Goal: Task Accomplishment & Management: Complete application form

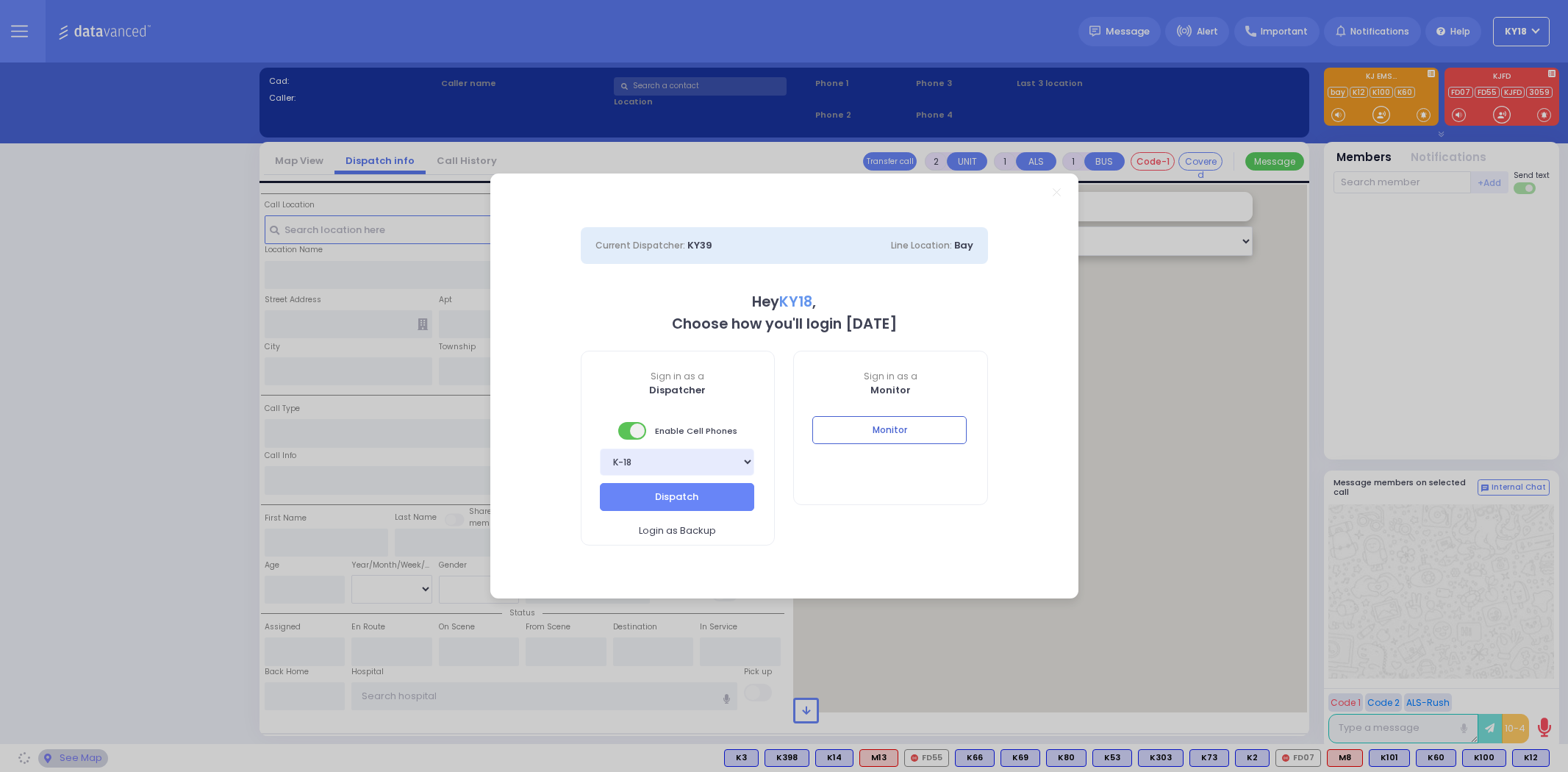
select select "4"
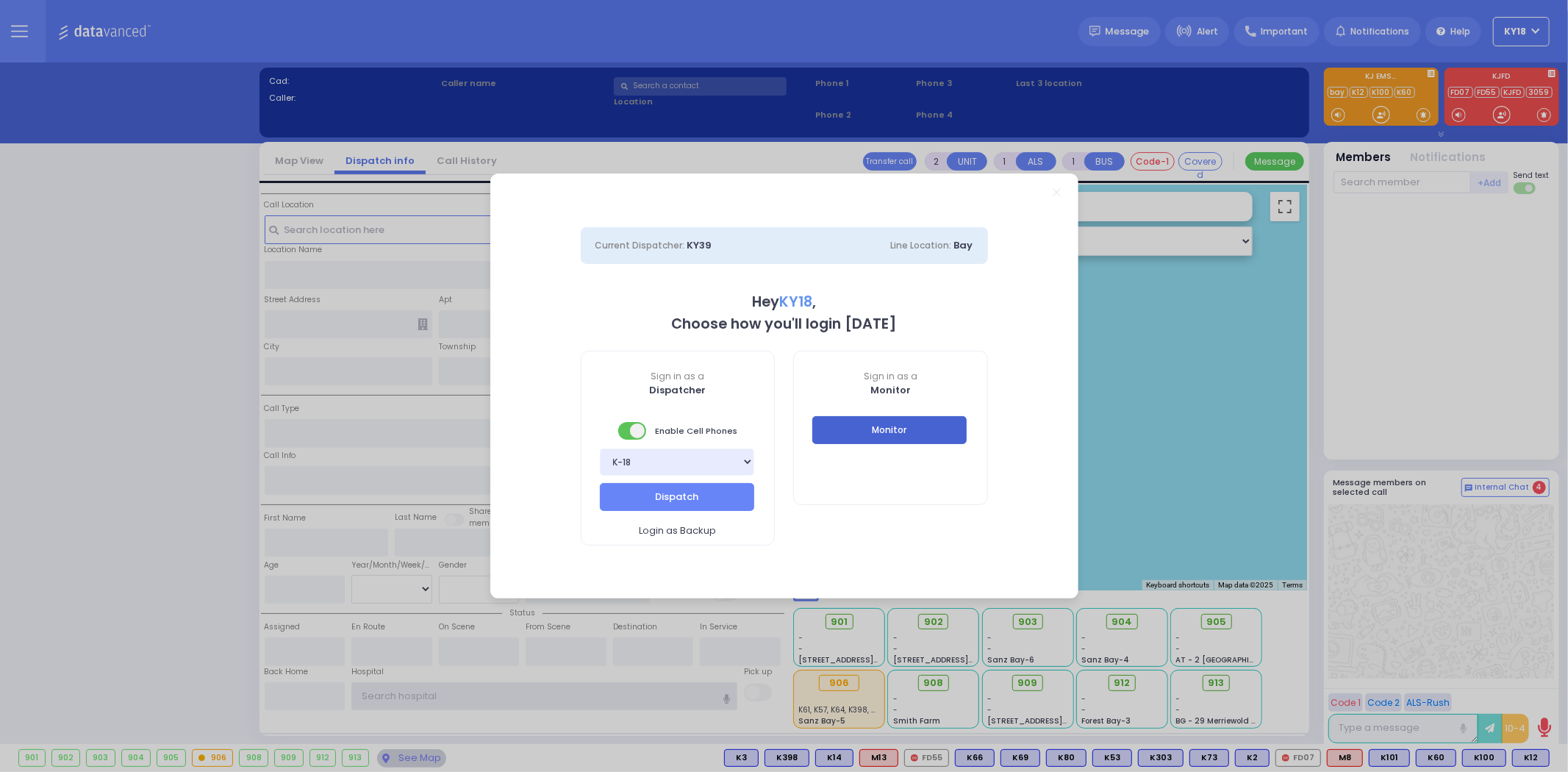
type input "ky18"
click at [852, 431] on button "Monitor" at bounding box center [890, 429] width 155 height 28
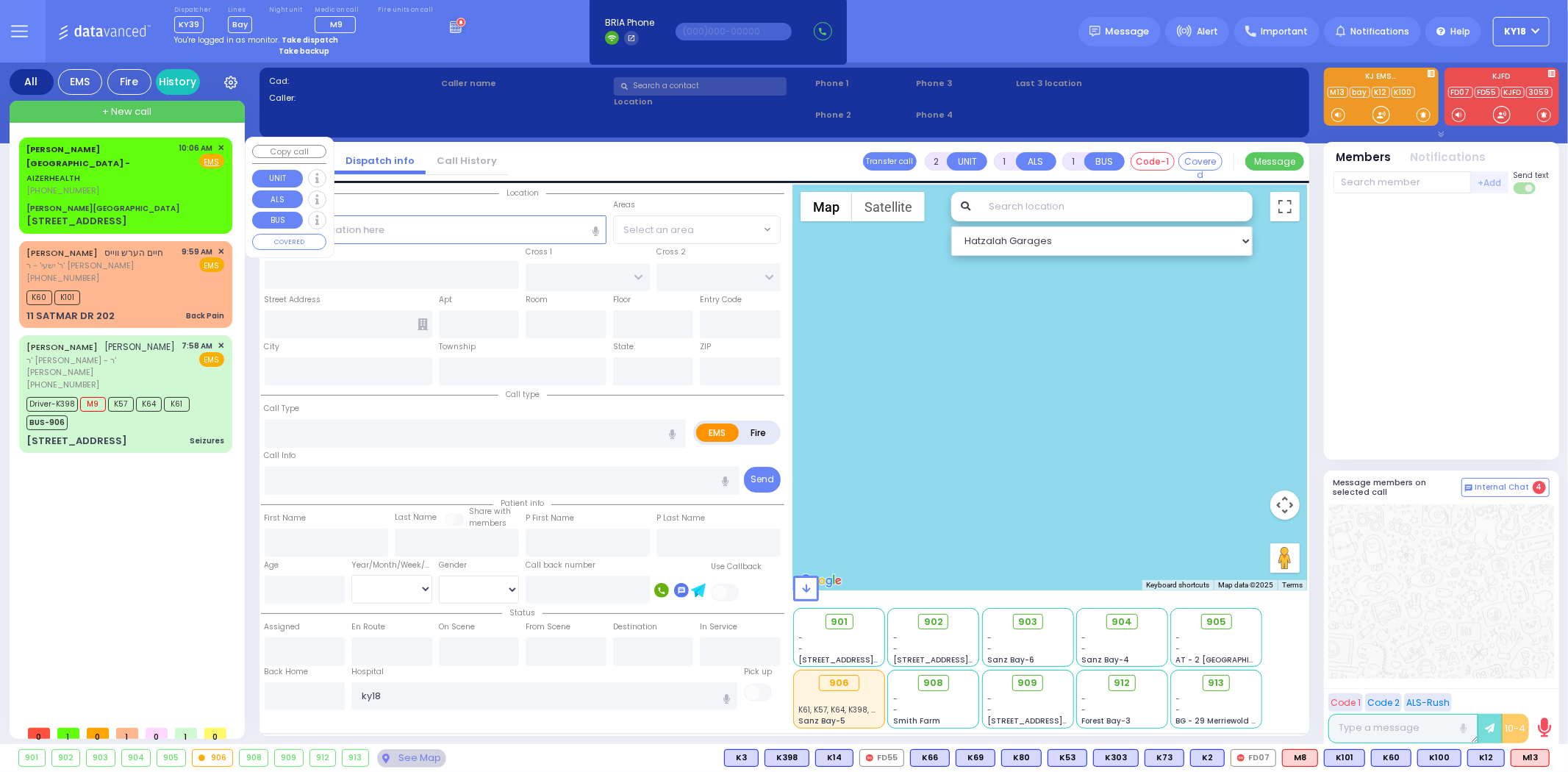
click at [84, 214] on div "[STREET_ADDRESS]" at bounding box center [76, 221] width 100 height 14
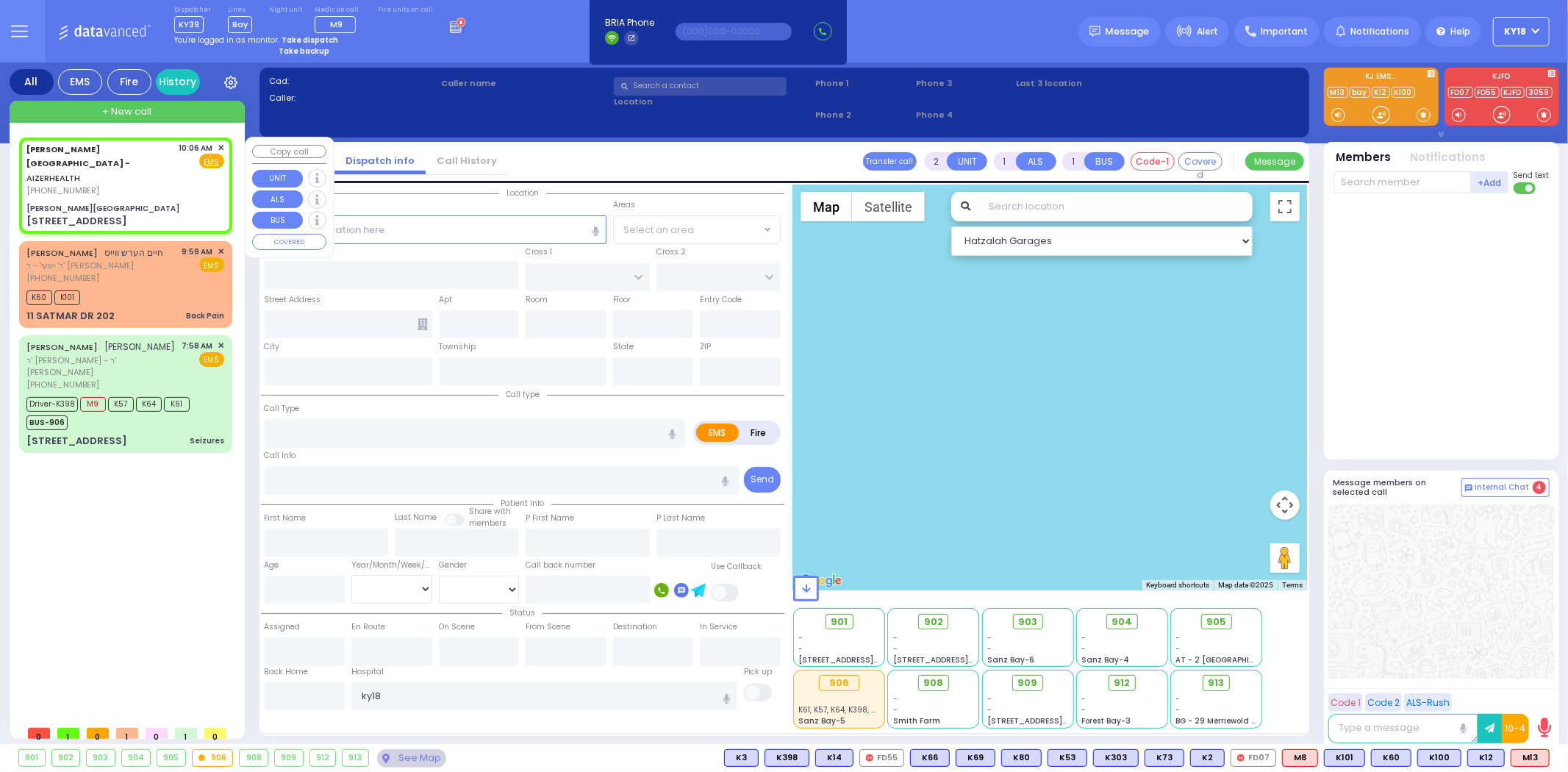
select select
radio input "true"
select select
type input "10:06"
type input "[PERSON_NAME][GEOGRAPHIC_DATA]"
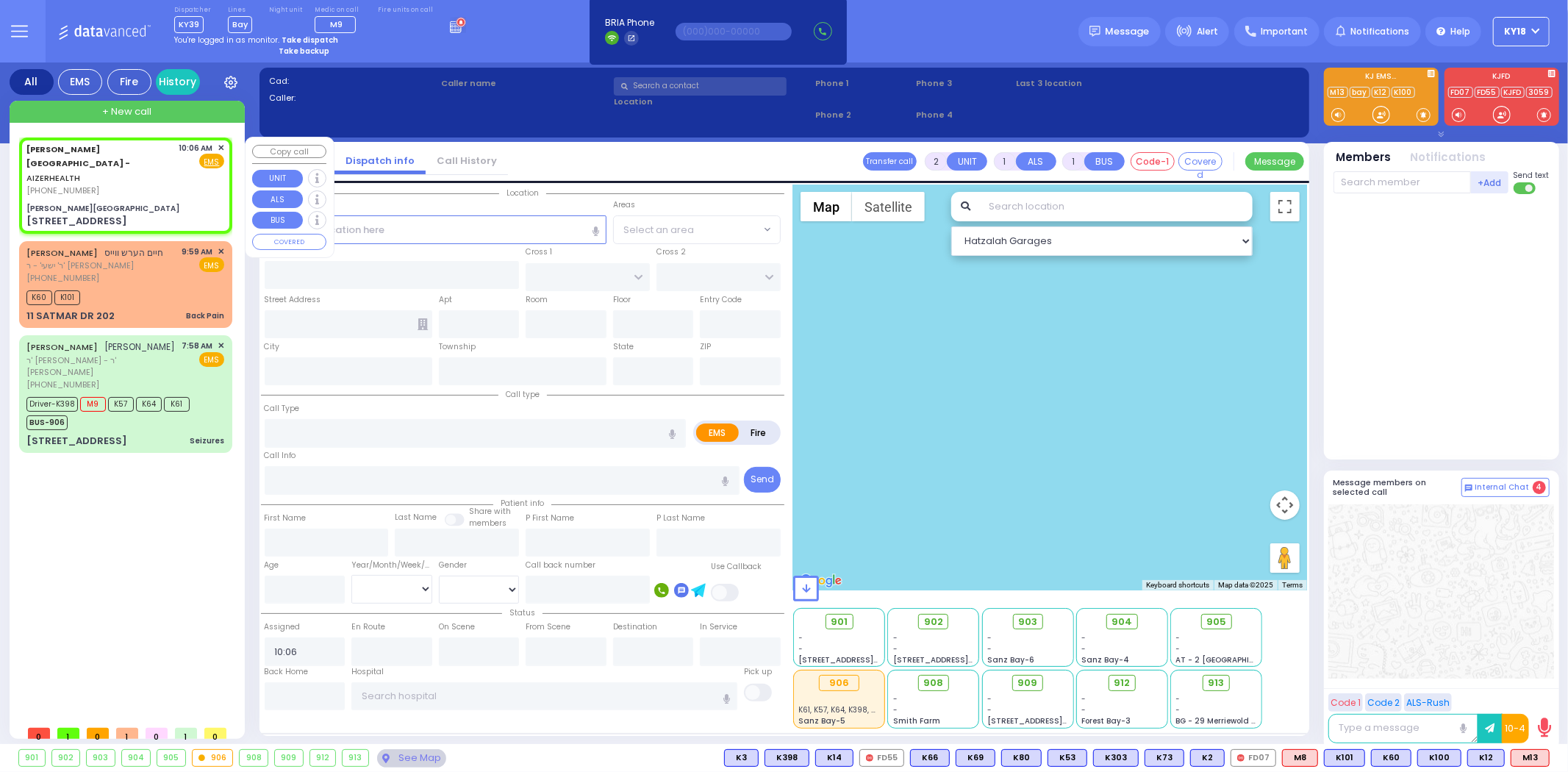
type input "[PERSON_NAME] DR"
type input "[PERSON_NAME]"
type input "[STREET_ADDRESS]"
type input "8"
type input "2"
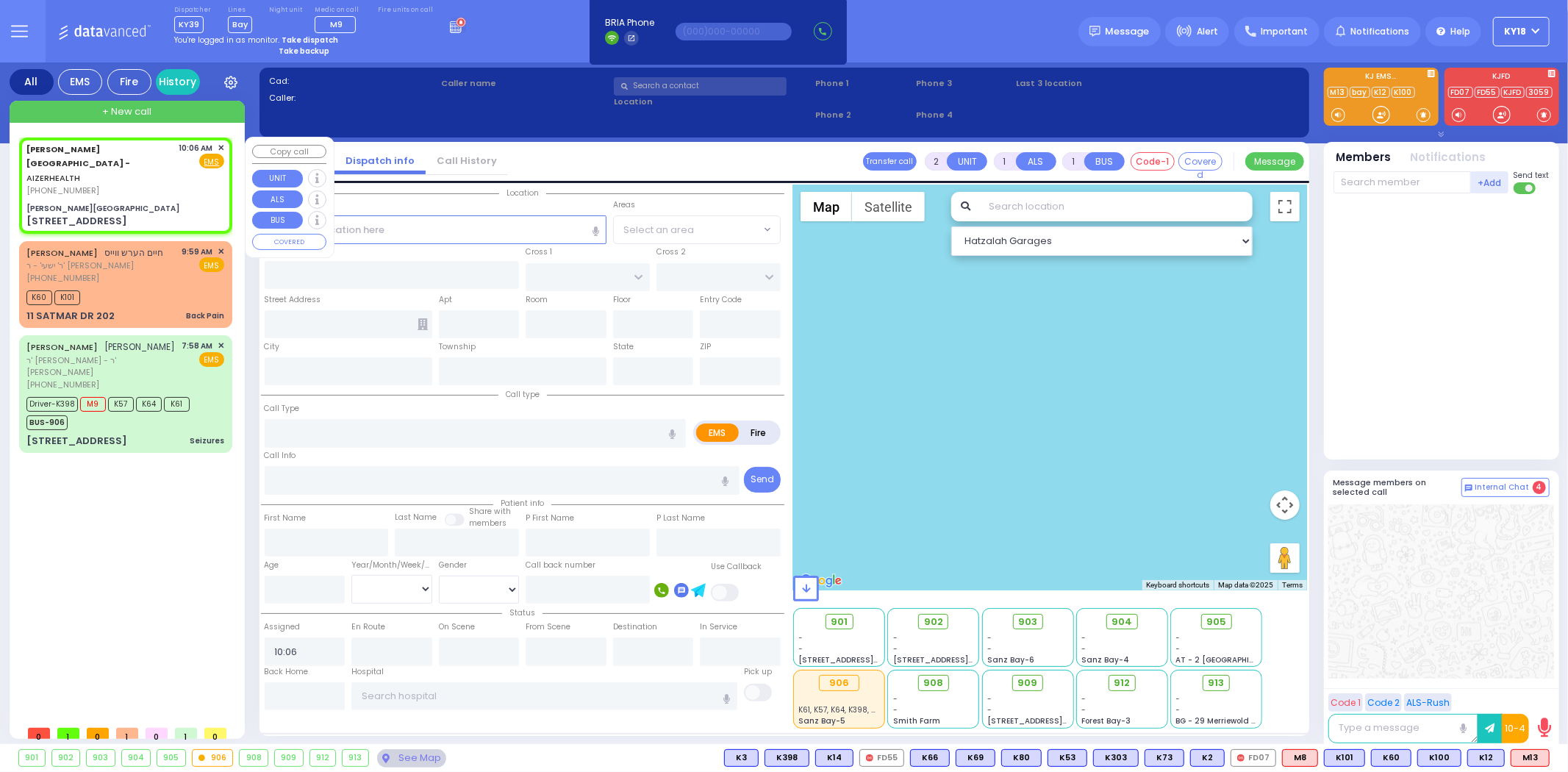
type input "[PERSON_NAME]"
type input "[US_STATE]"
type input "10950"
select select "SECTION 2"
select select "Hatzalah Garages"
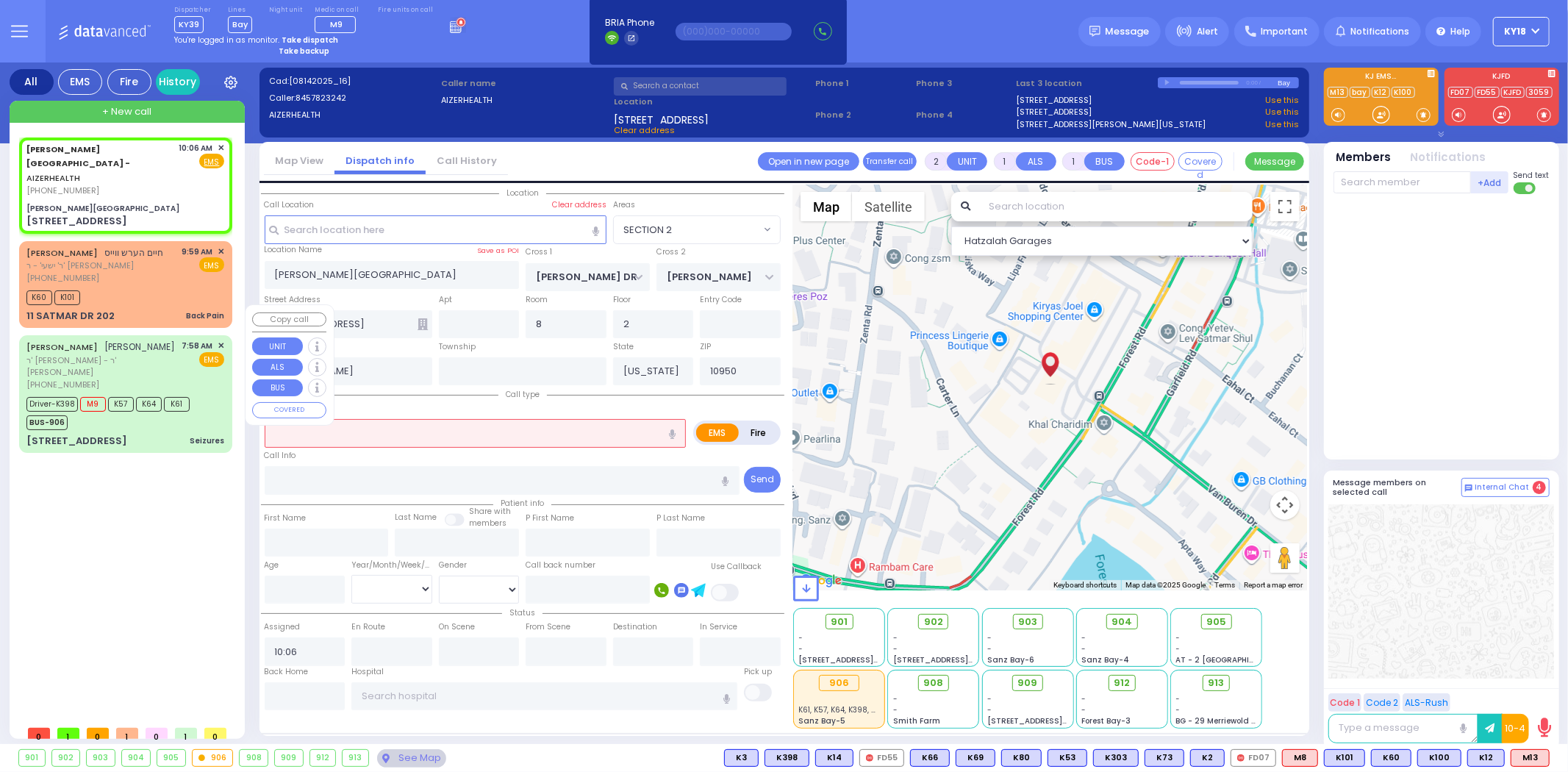
click at [103, 339] on div "[PERSON_NAME] [PERSON_NAME]" at bounding box center [101, 346] width 149 height 14
type input "6"
select select
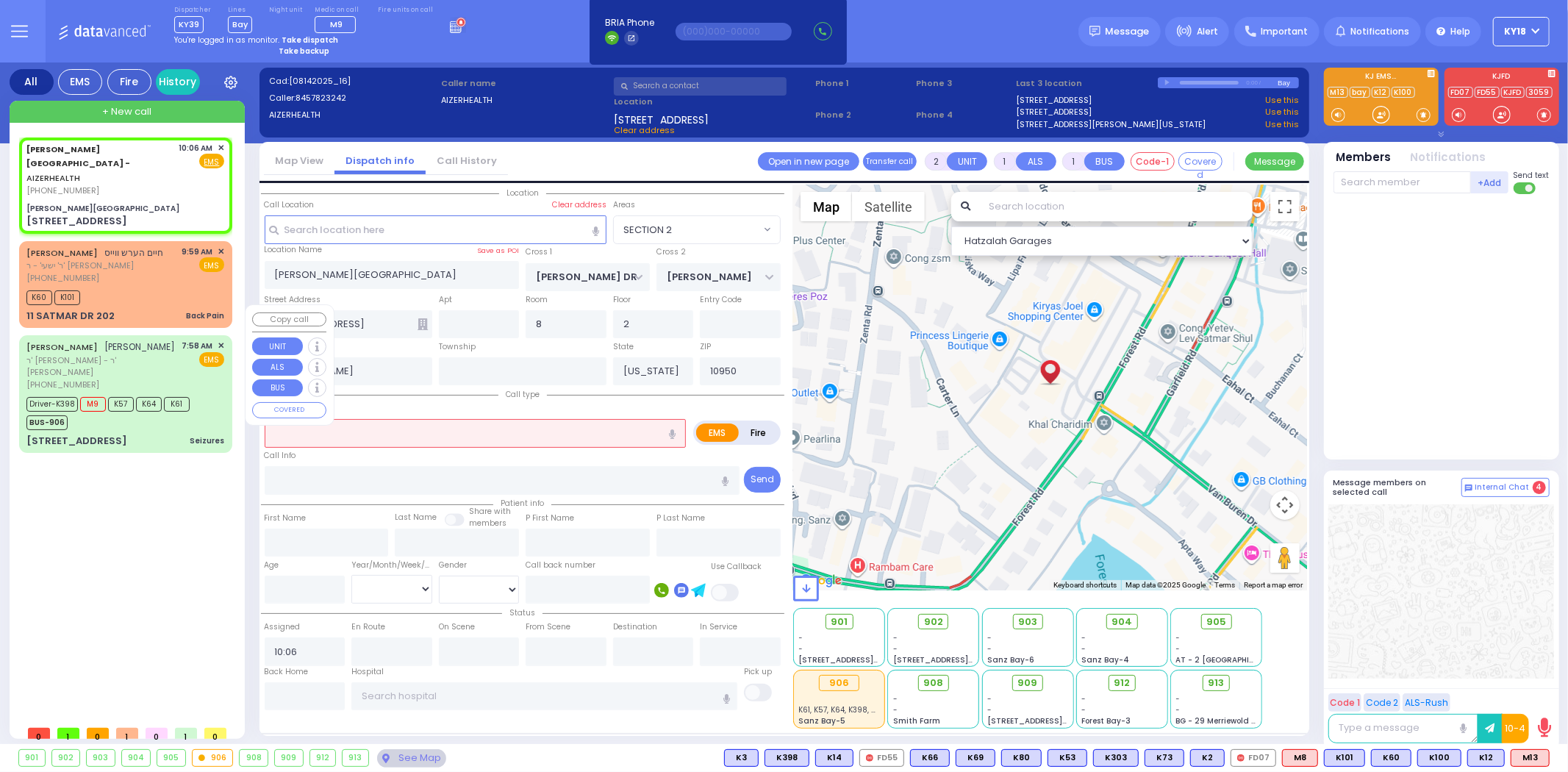
type input "Seizures"
radio input "true"
type input "[PERSON_NAME]"
type input "AKER"
type input "Mendel"
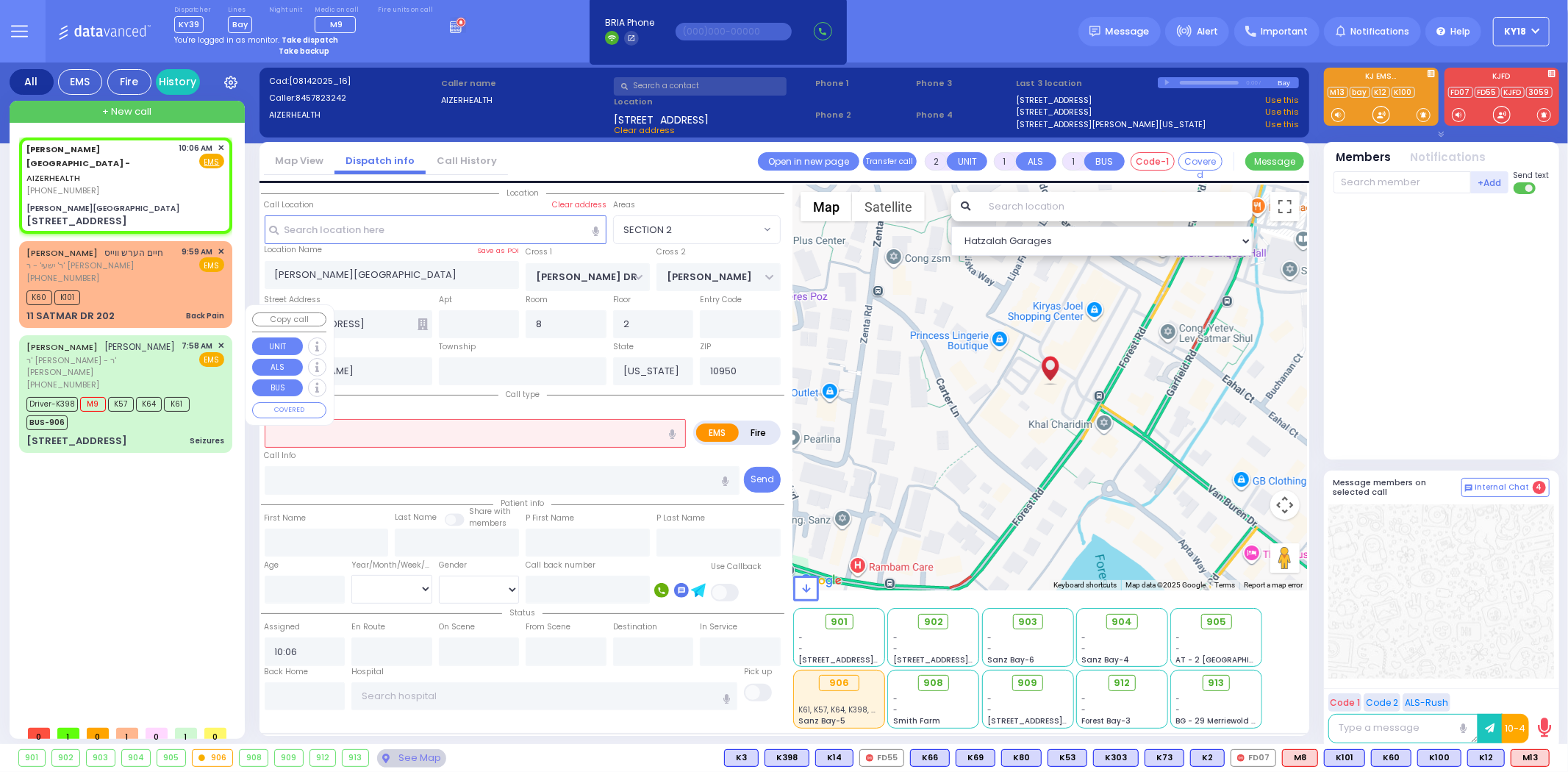
type input "Aker"
type input "27"
select select "Year"
select select "[DEMOGRAPHIC_DATA]"
type input "07:58"
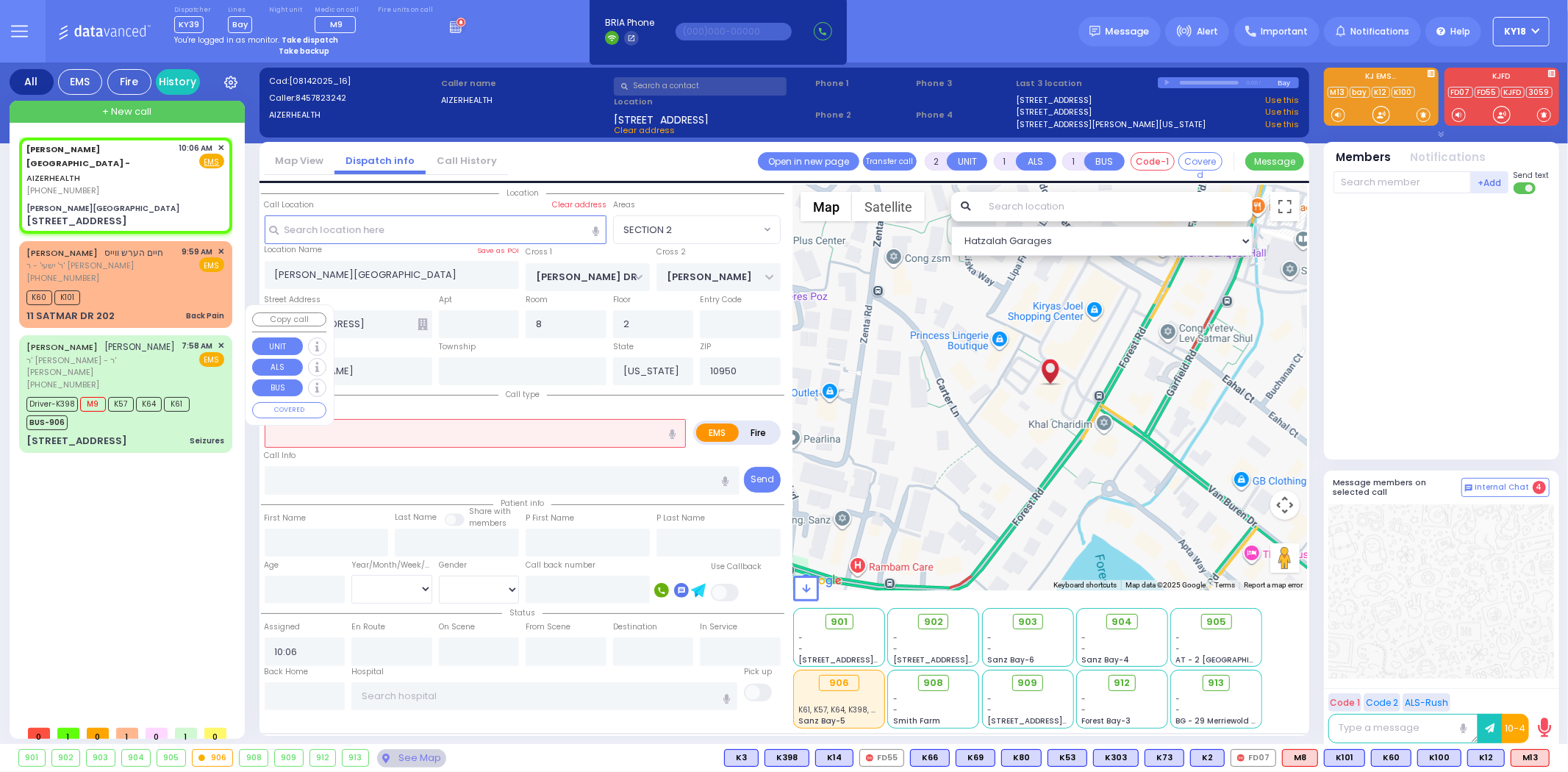
type input "07:59"
type input "08:03"
type input "08:10"
type input "09:22"
type input "10:30"
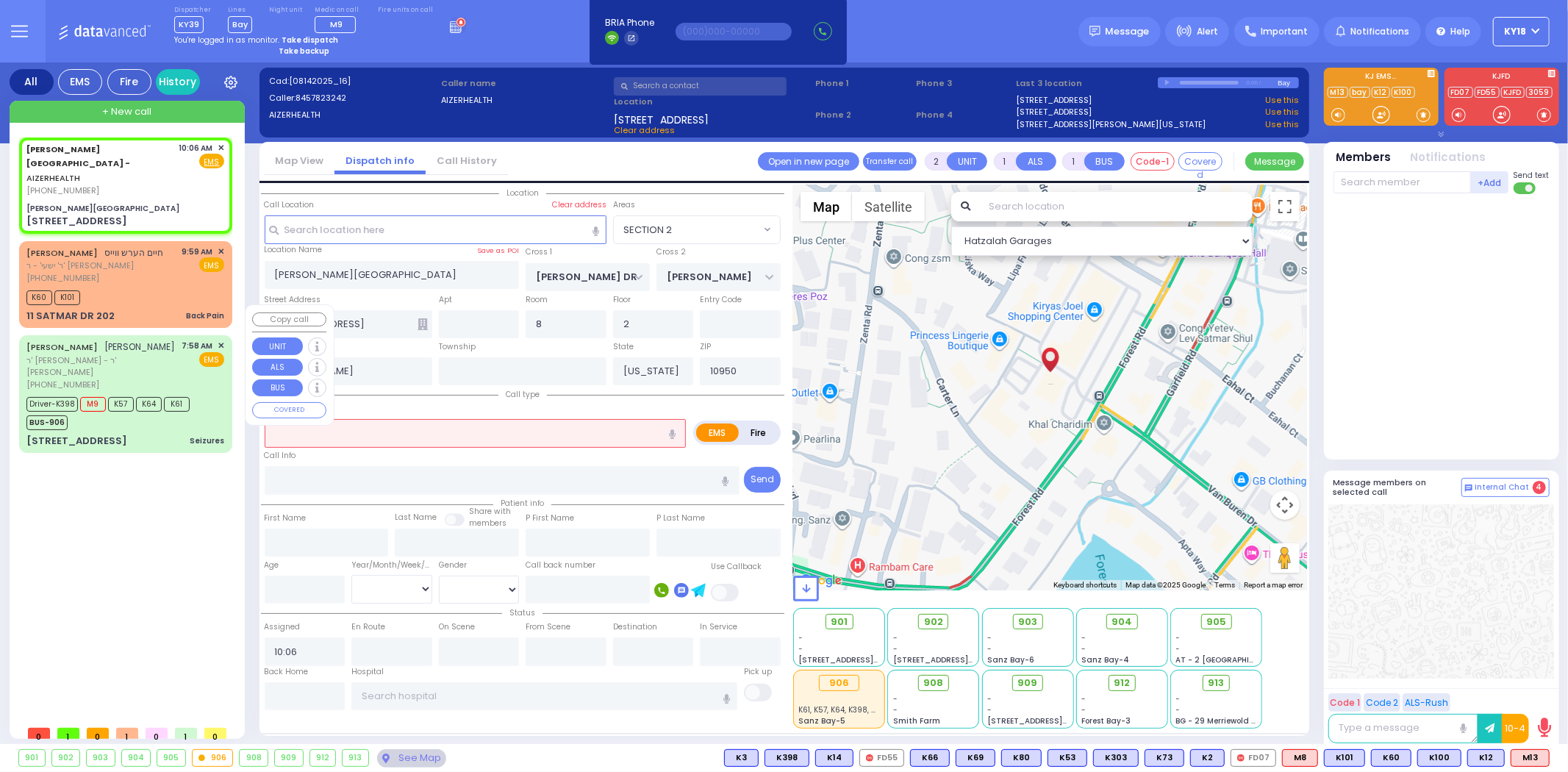
type input "[US_STATE][GEOGRAPHIC_DATA]- [GEOGRAPHIC_DATA] [STREET_ADDRESS][US_STATE]"
select select "Hatzalah Garages"
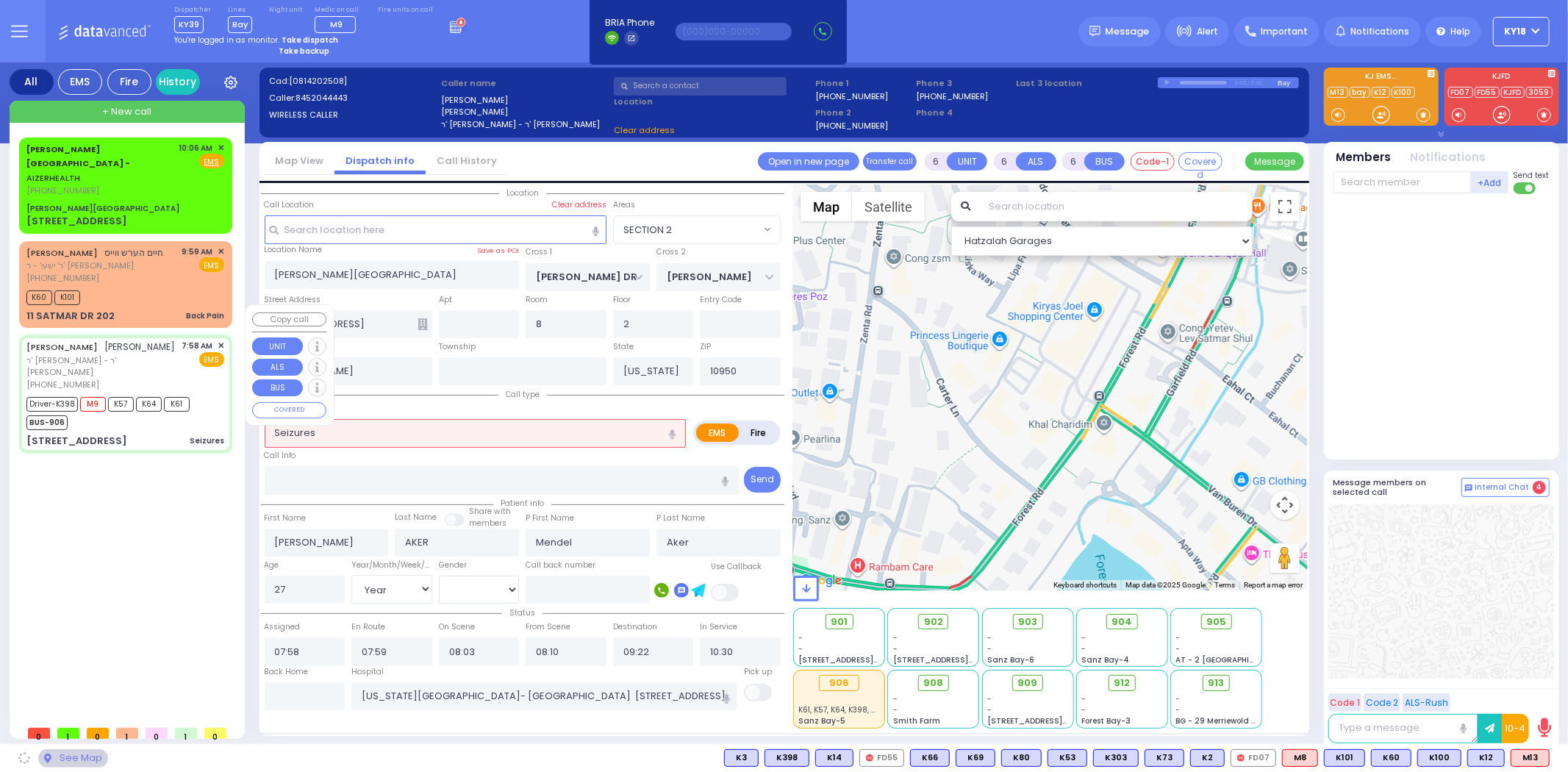
type input "LIZENSK BLVD"
type input "FOREST RD"
type input "4 LIZENSK BLVD"
type input "103"
type input "Monroe"
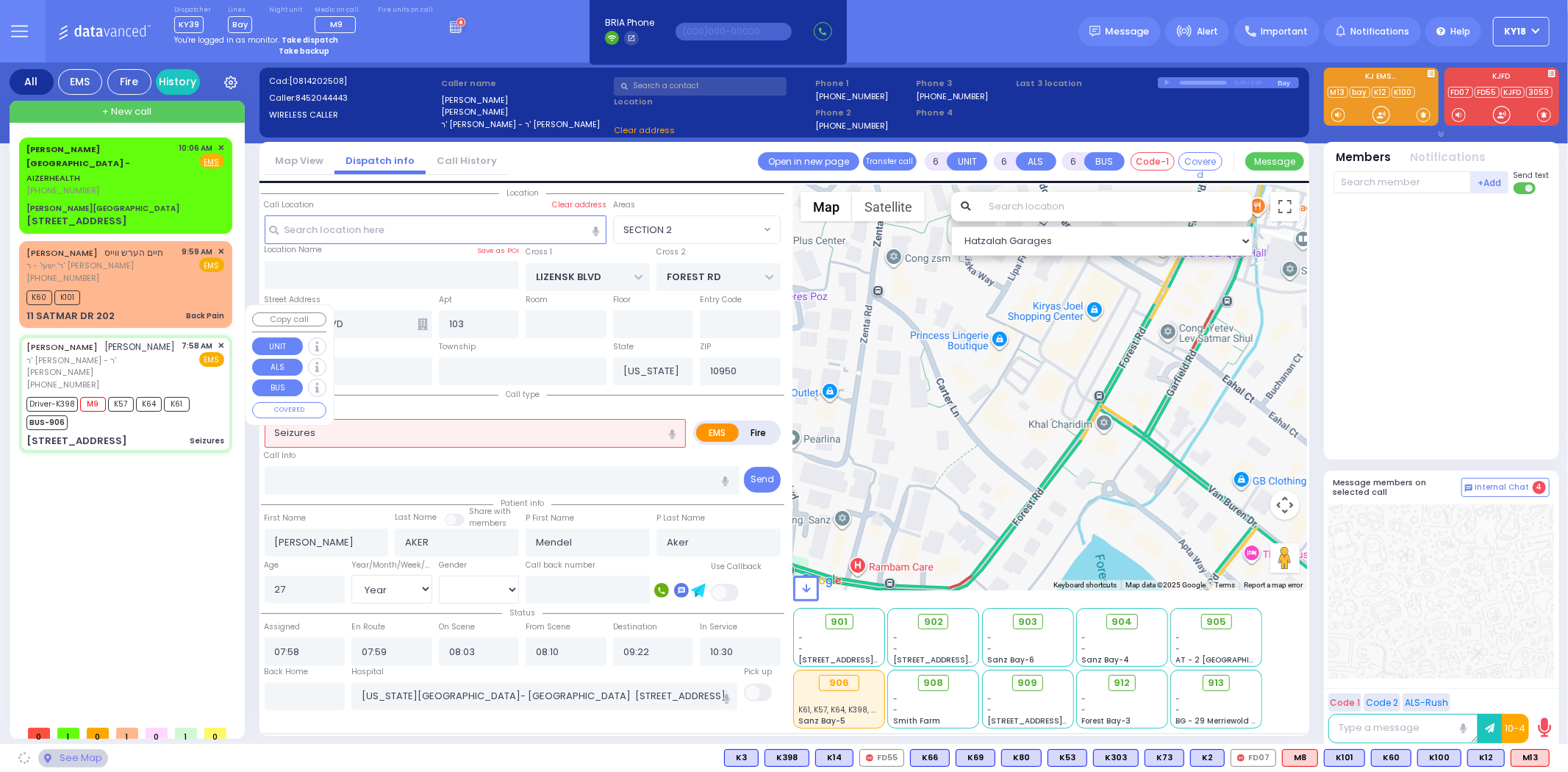
select select "SECTION 2"
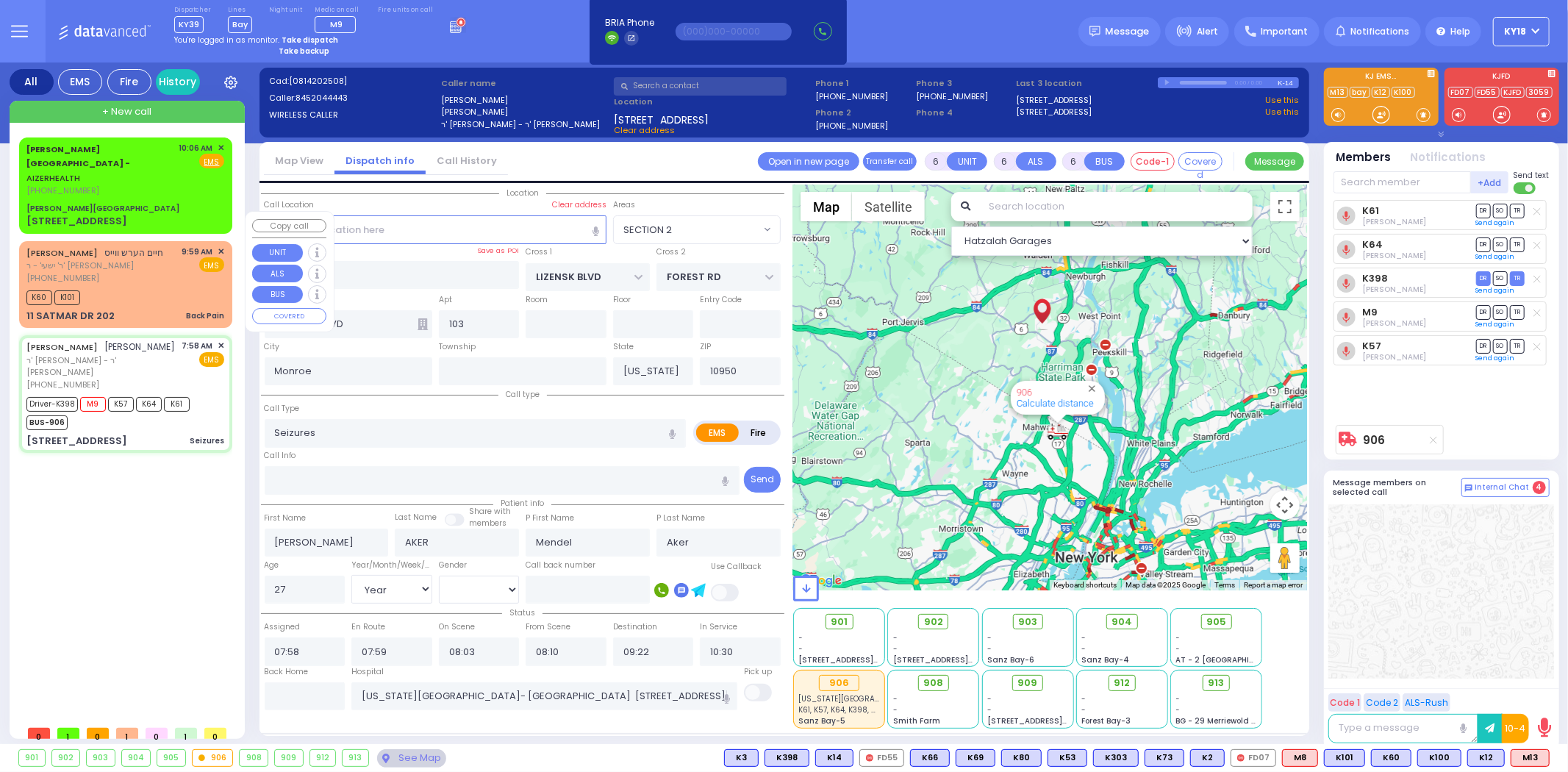
click at [100, 287] on div "K60 K101" at bounding box center [125, 295] width 198 height 18
type input "1"
type input "0"
type input "1"
select select
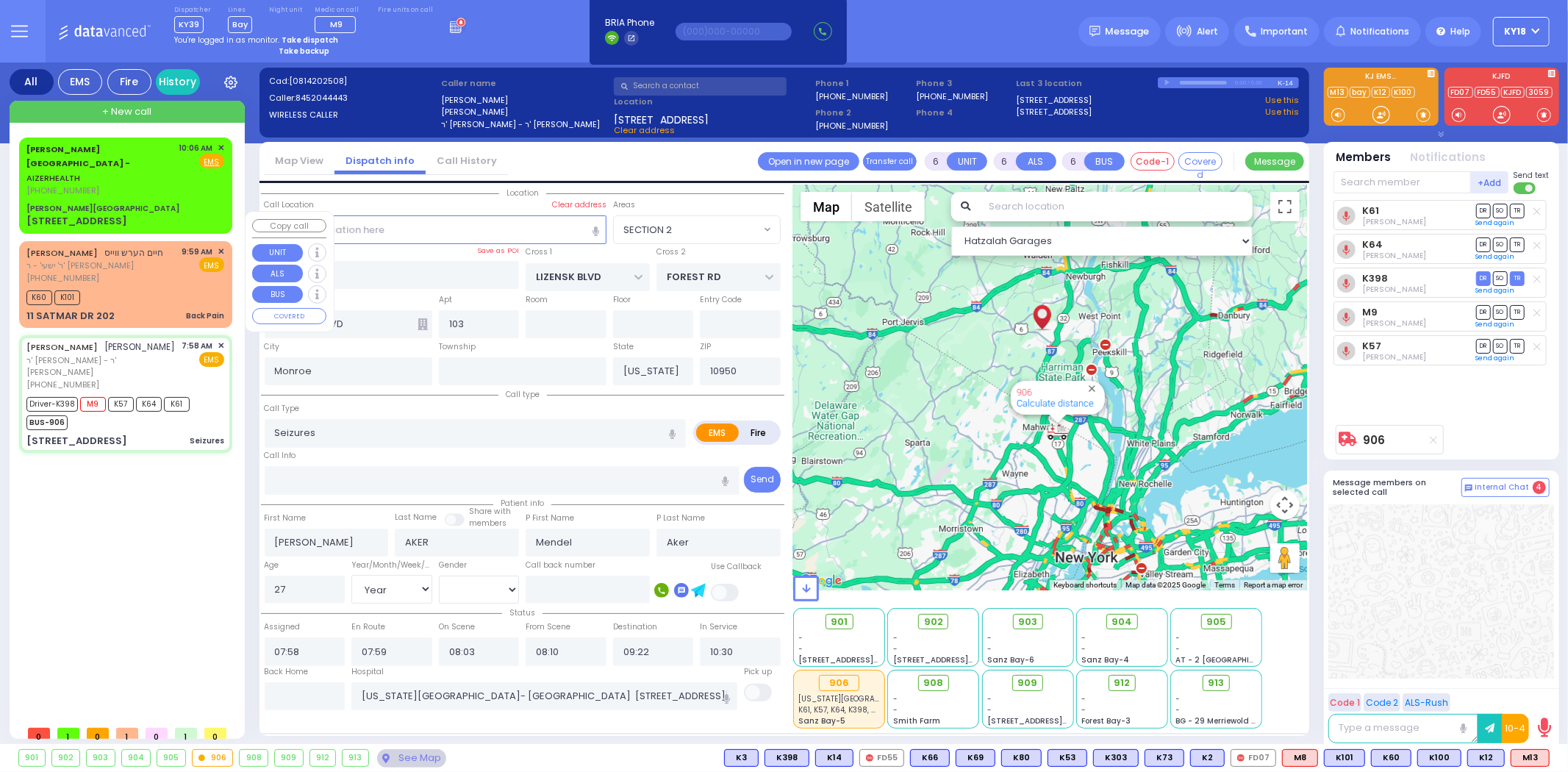
type input "Back Pain"
radio input "true"
type input "[PERSON_NAME]"
select select
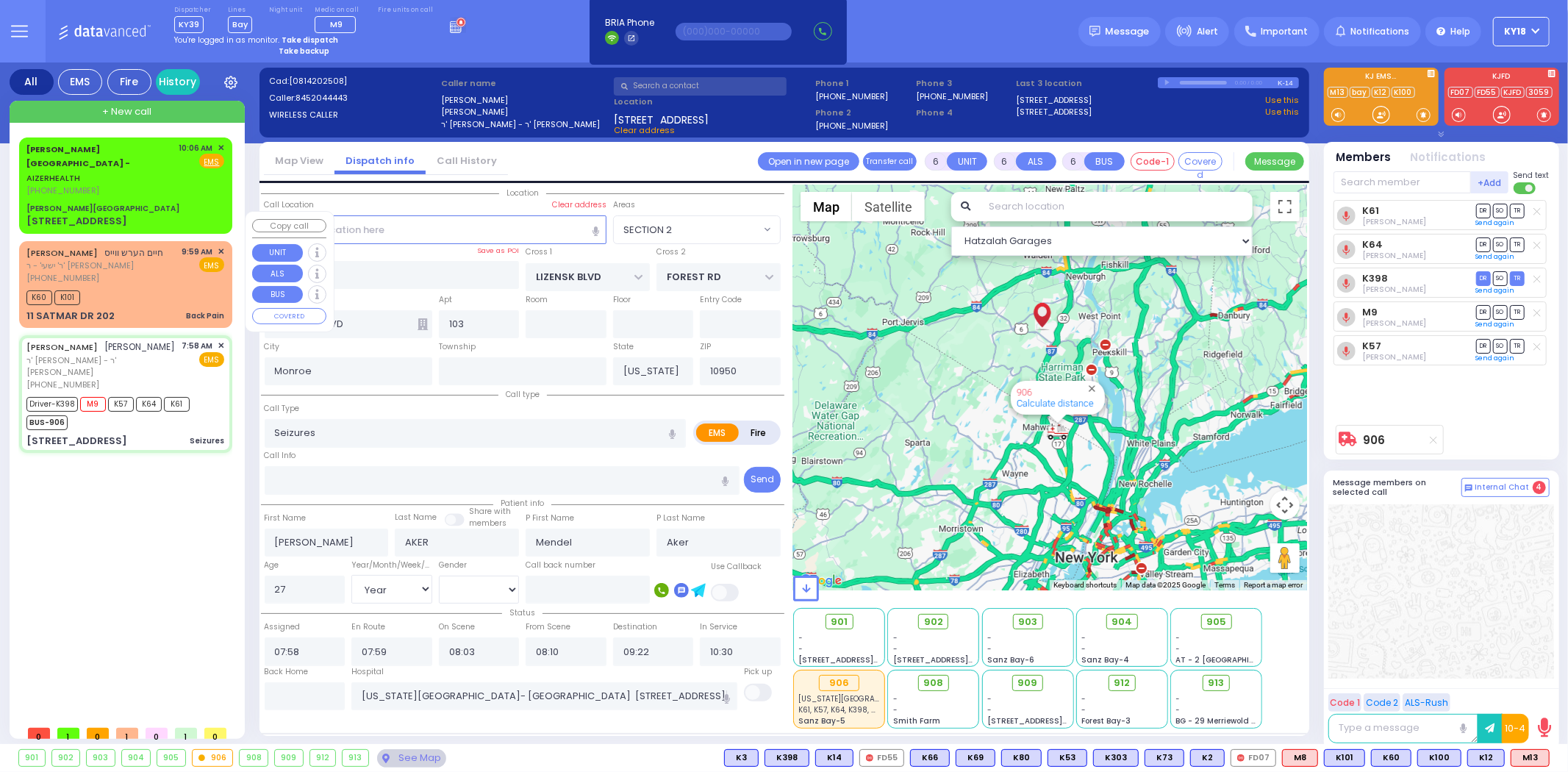
select select
type input "09:59"
type input "10:01"
select select "Hatzalah Garages"
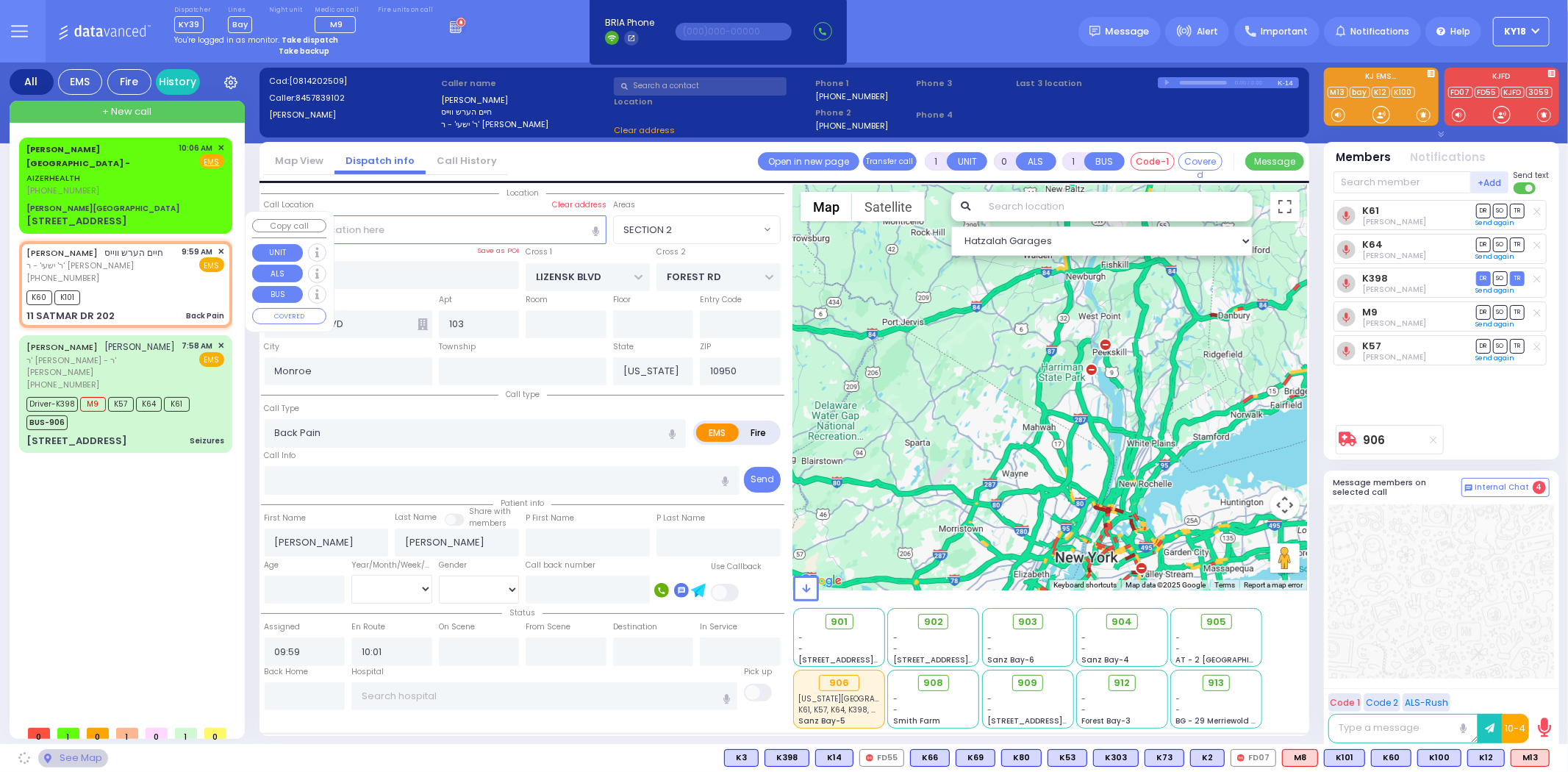
type input "SIGET COURT"
type input "[PERSON_NAME] COURT"
type input "11 SATMAR DR"
type input "202"
select select "SECTION 3"
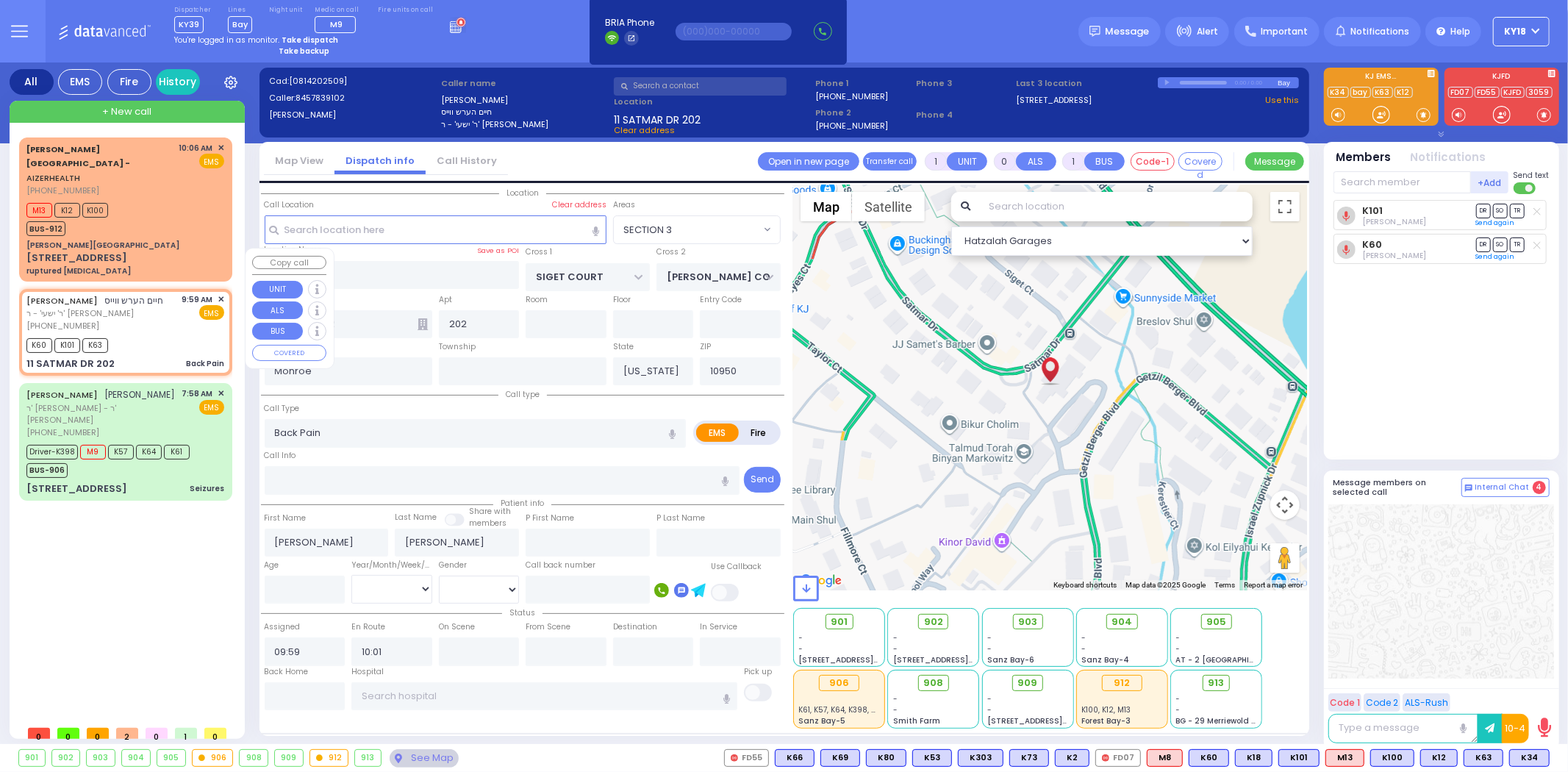
select select
radio input "true"
select select
select select "Hatzalah Garages"
select select "SECTION 3"
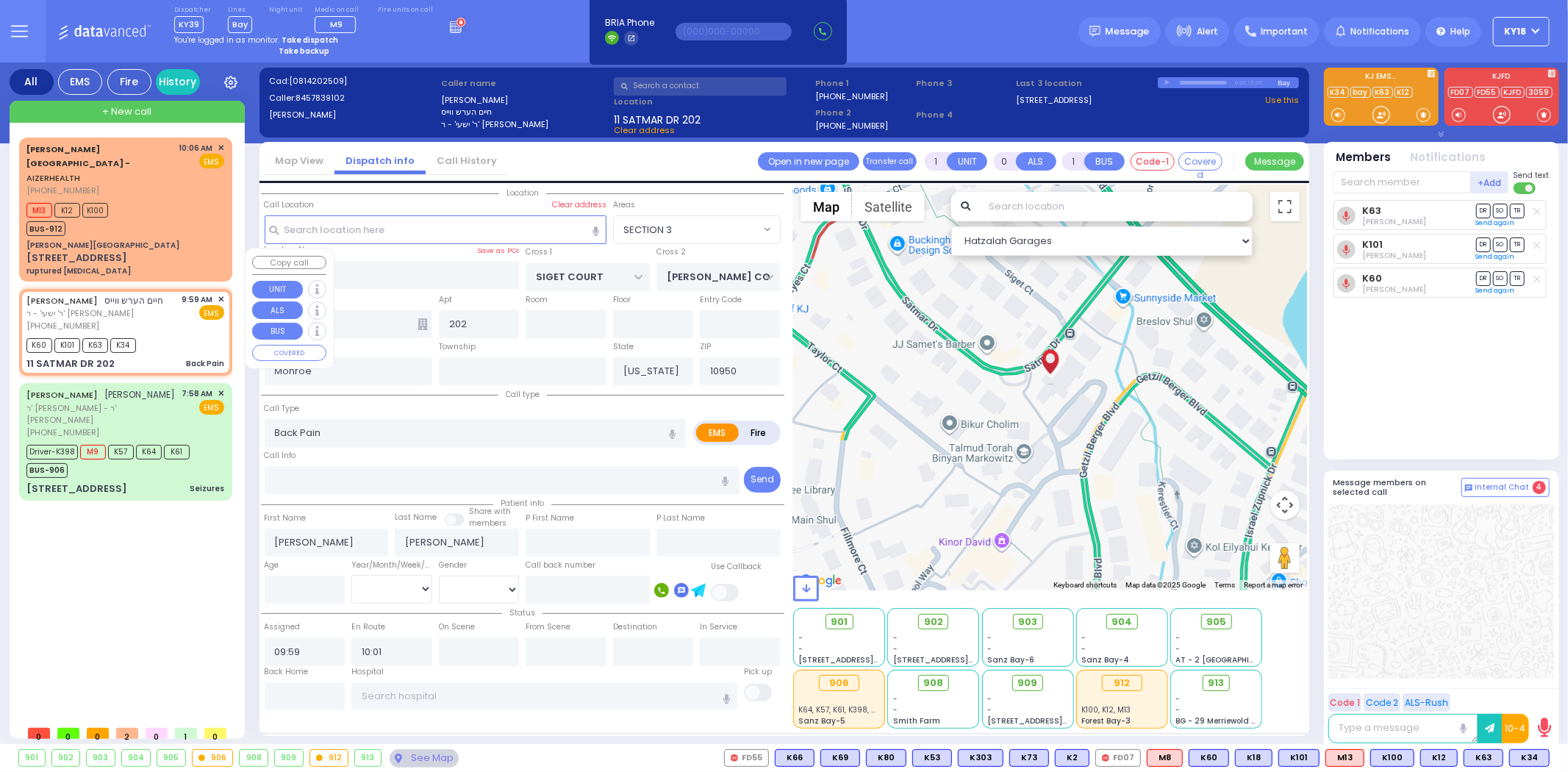
select select
radio input "true"
select select
select select "Hatzalah Garages"
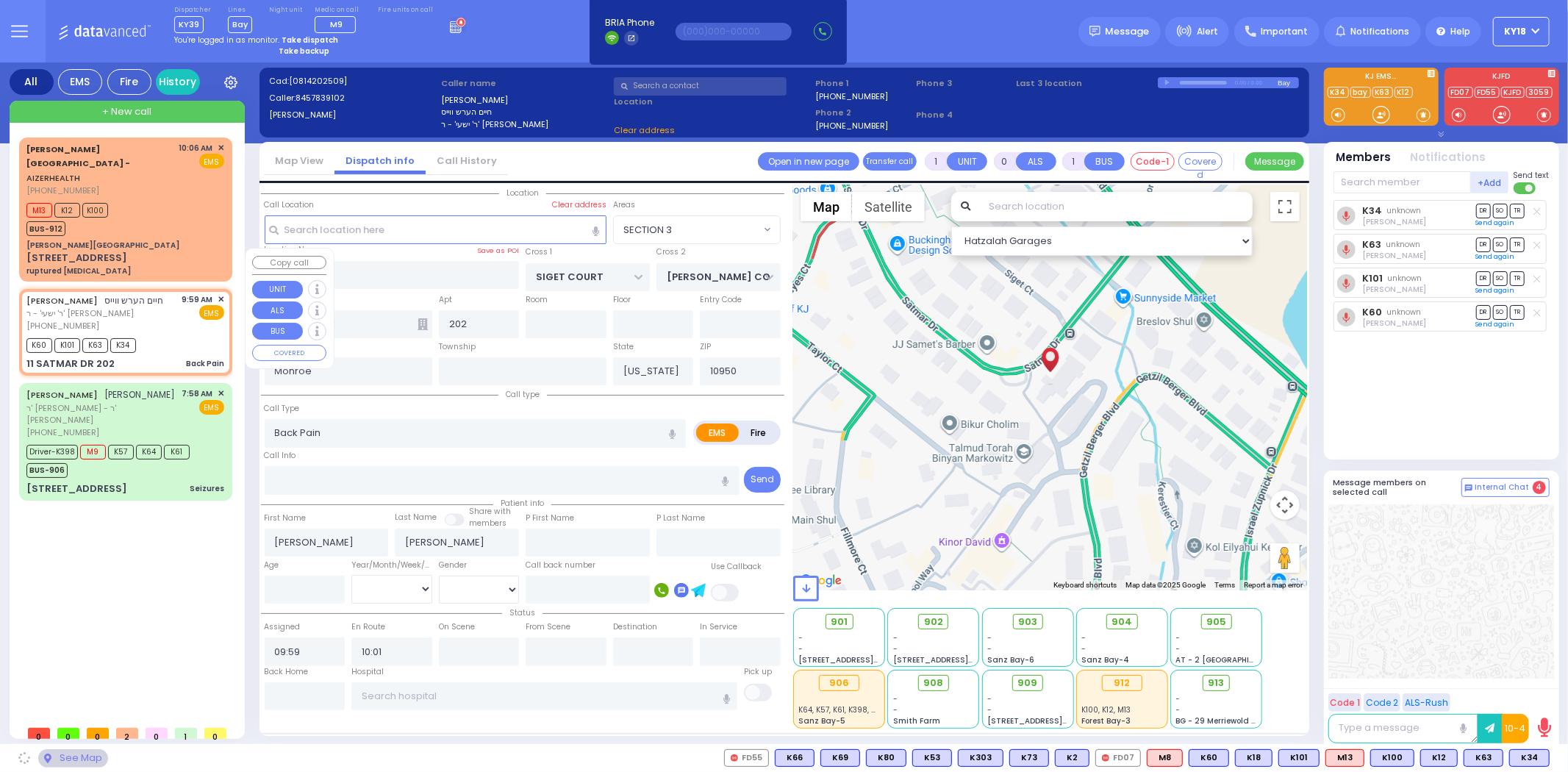
select select "SECTION 3"
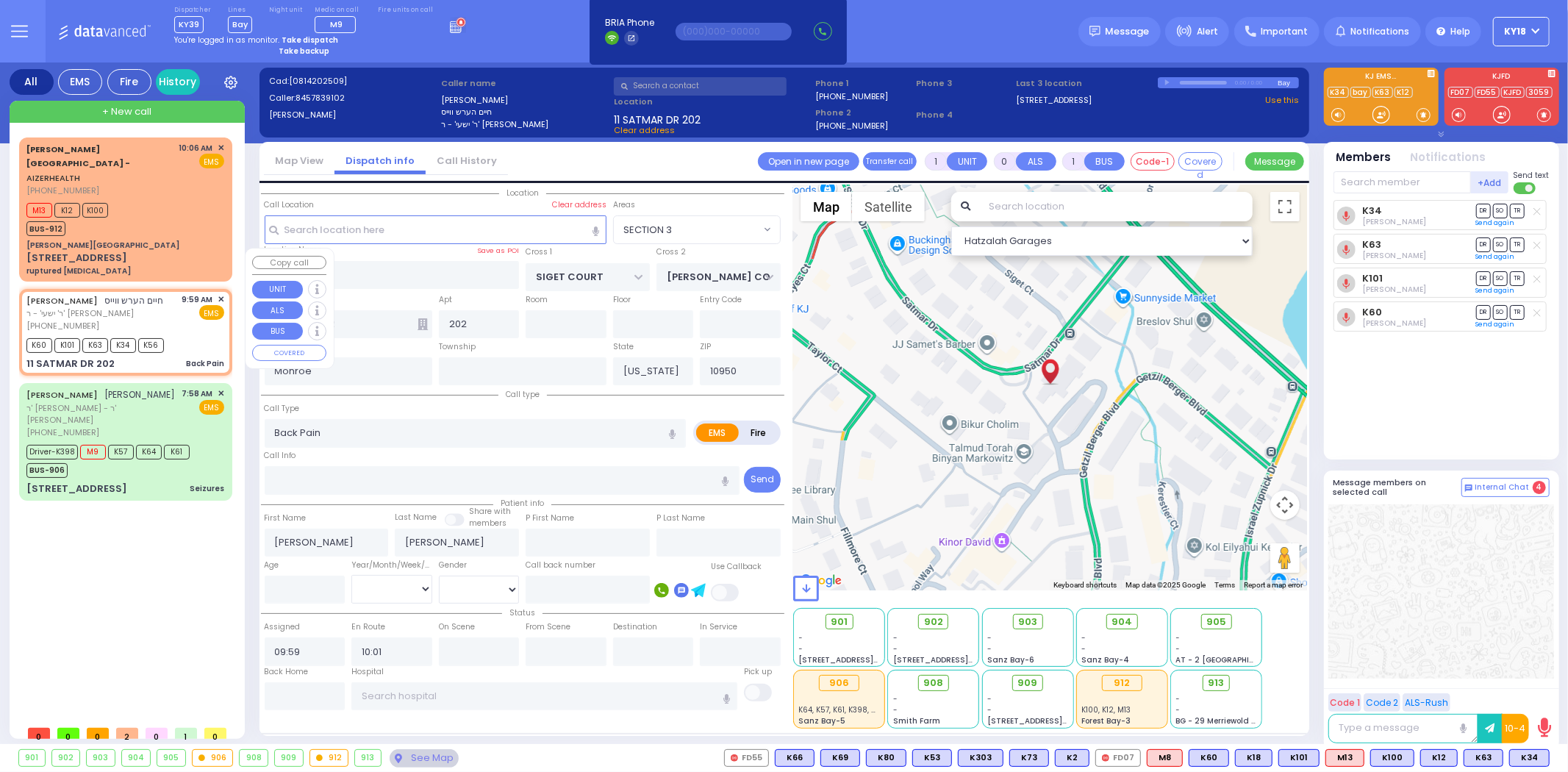
select select
radio input "true"
select select
select select "Hatzalah Garages"
select select "SECTION 3"
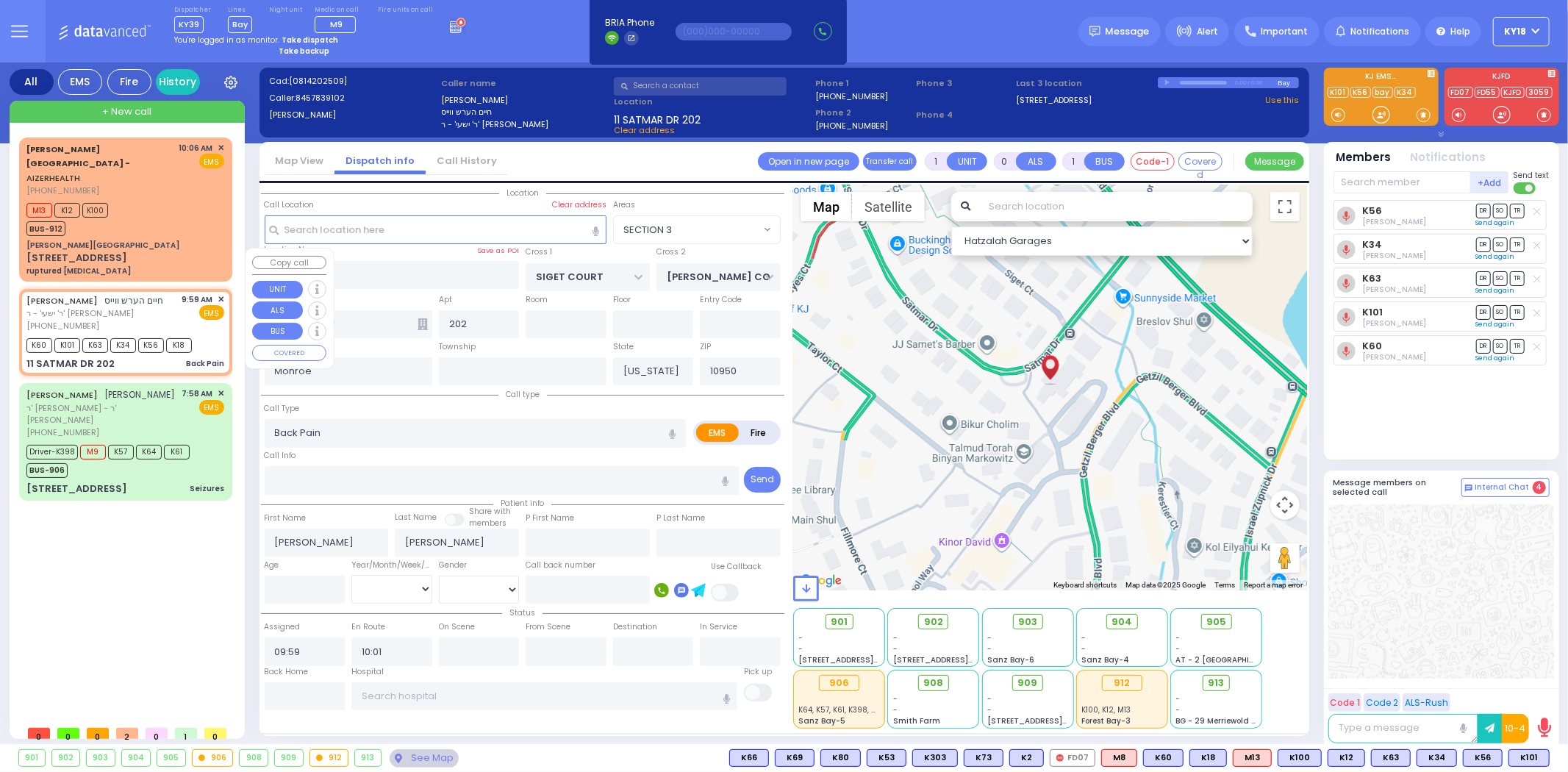
select select
radio input "true"
select select
select select "Hatzalah Garages"
select select "SECTION 3"
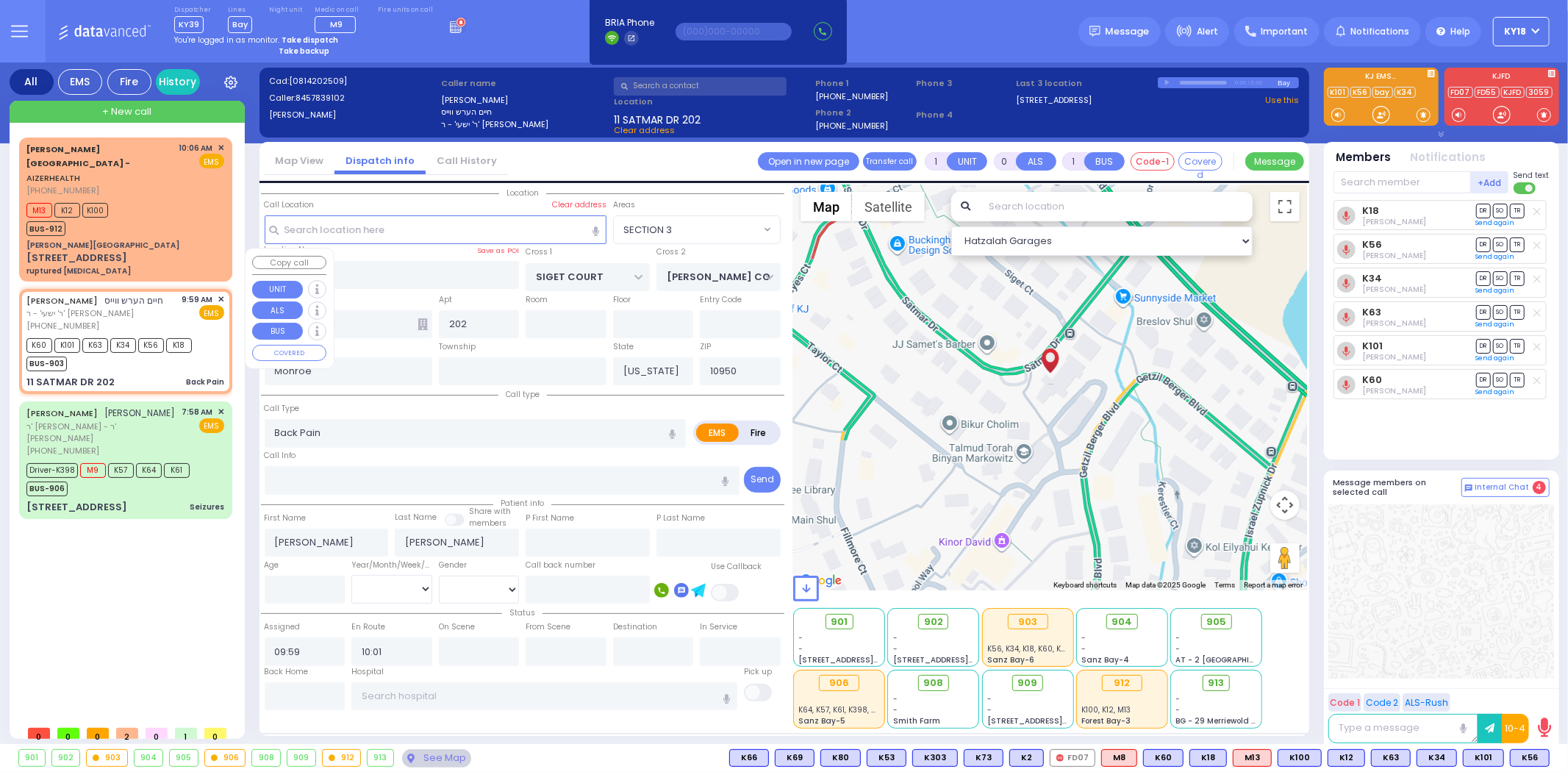
select select
radio input "true"
select select
select select "Hatzalah Garages"
select select "SECTION 3"
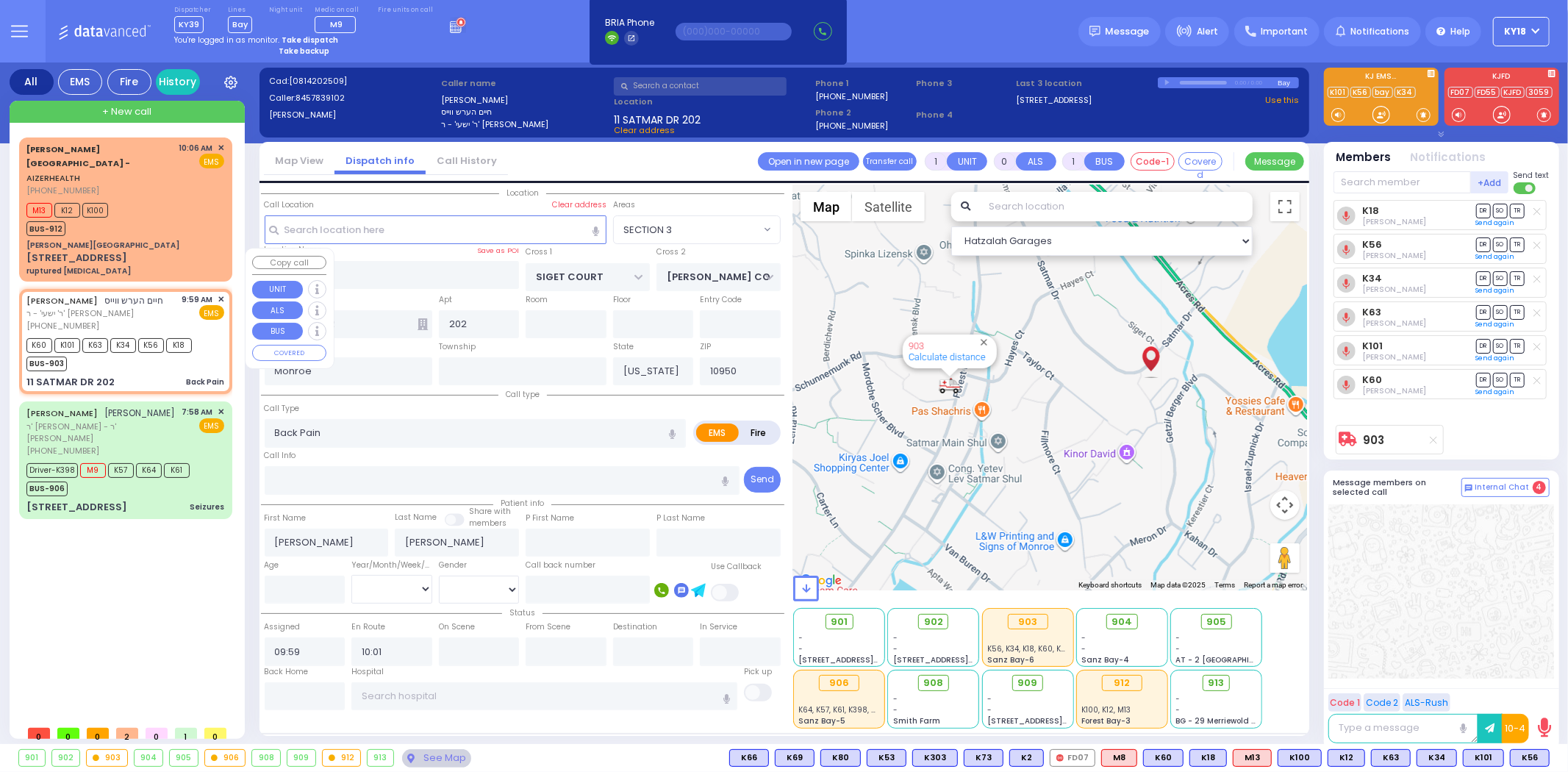
select select
radio input "true"
select select
select select "Hatzalah Garages"
select select "SECTION 3"
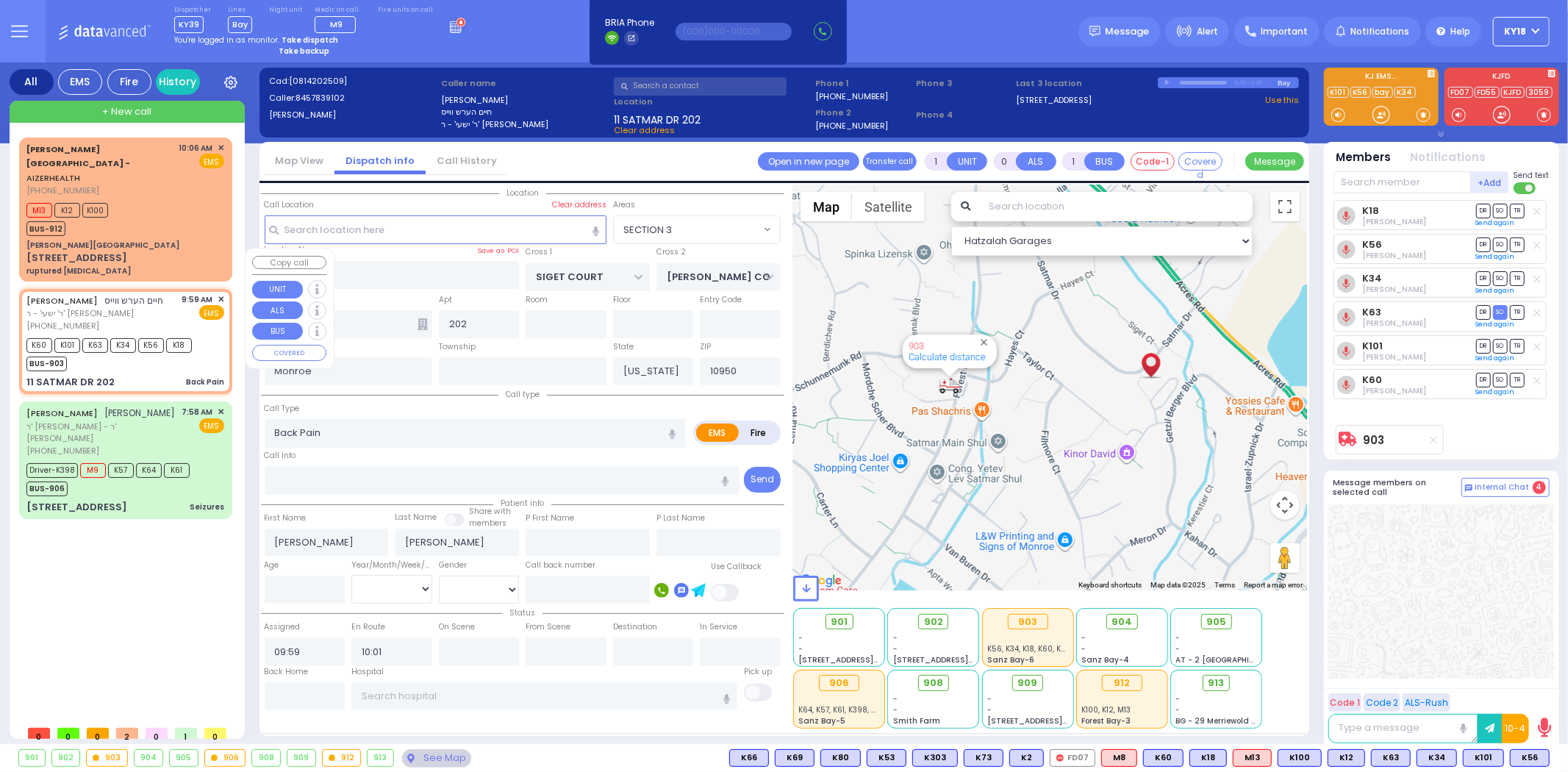
select select
radio input "true"
select select
select select "Hatzalah Garages"
select select "SECTION 3"
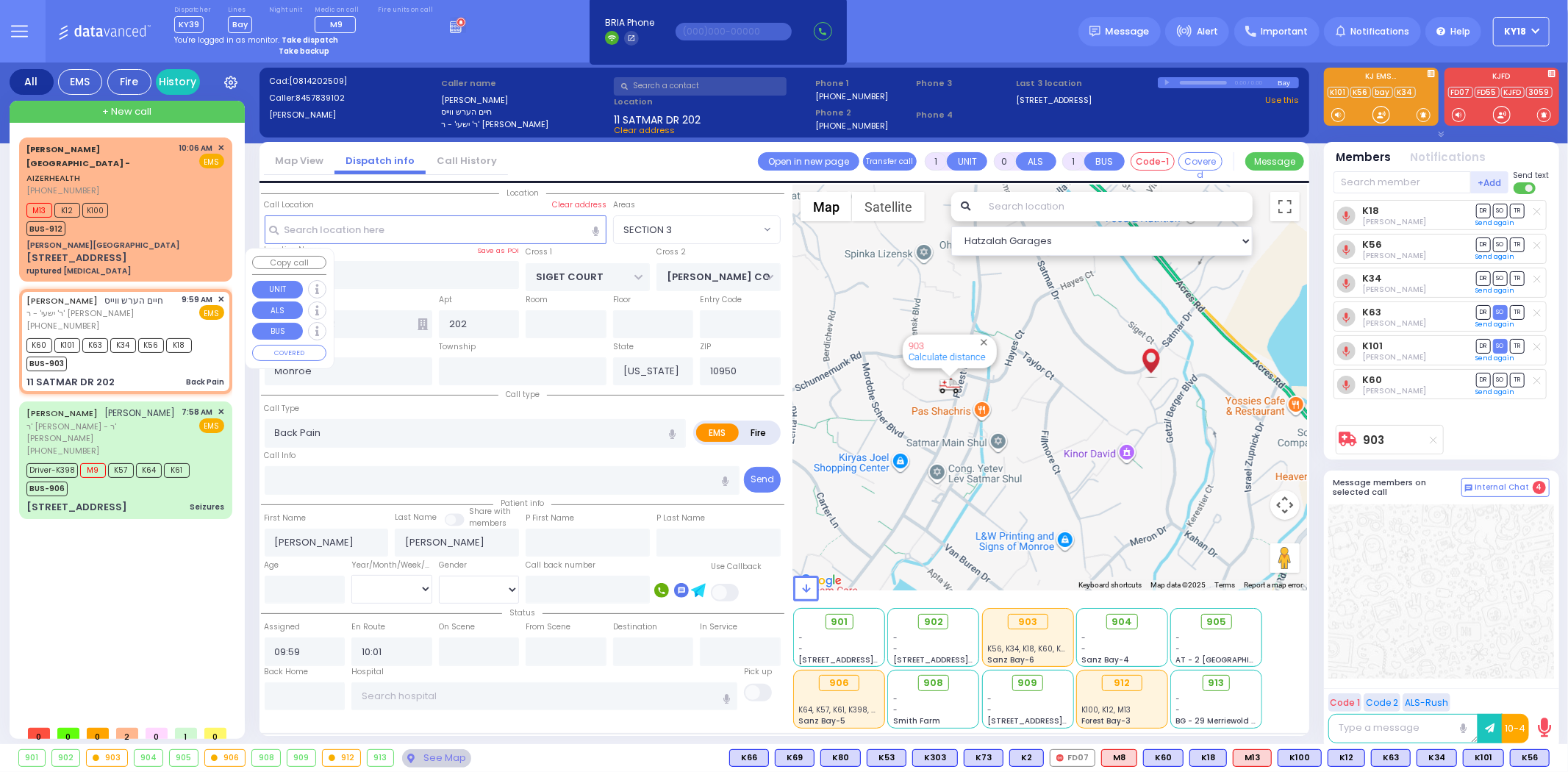
select select
radio input "true"
select select
select select "Hatzalah Garages"
select select "SECTION 3"
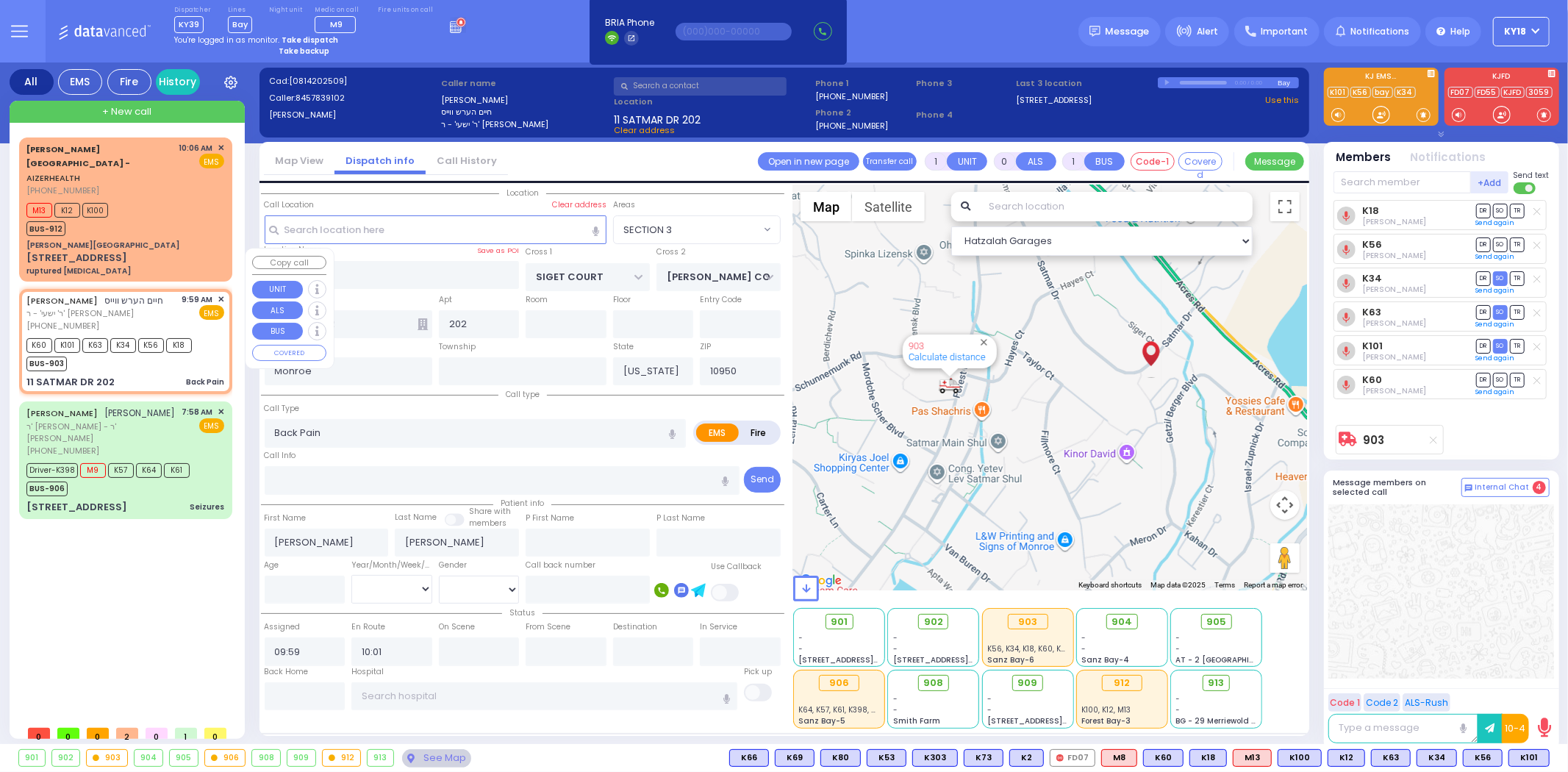
select select
radio input "true"
select select
select select "Hatzalah Garages"
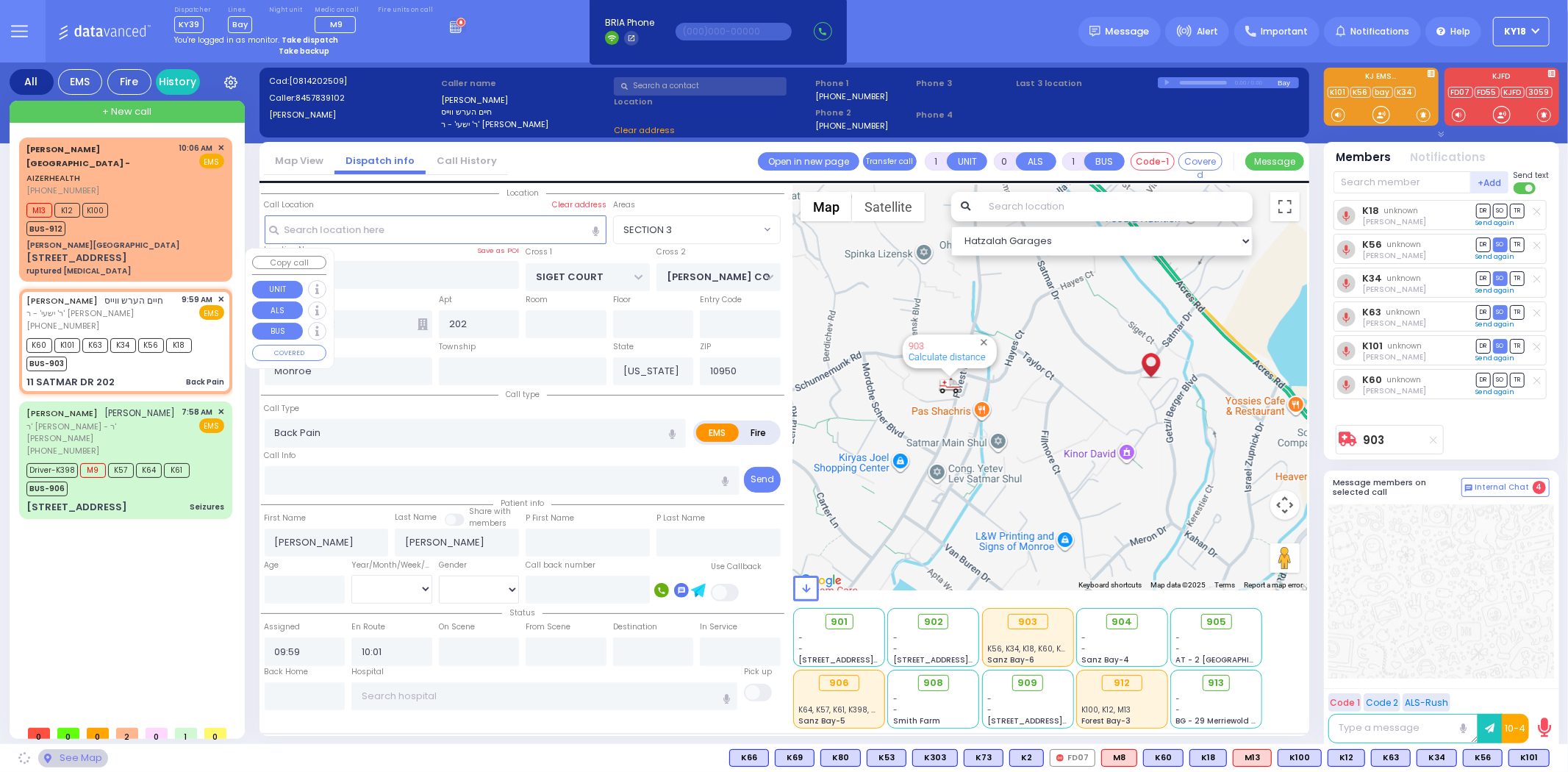
select select "SECTION 3"
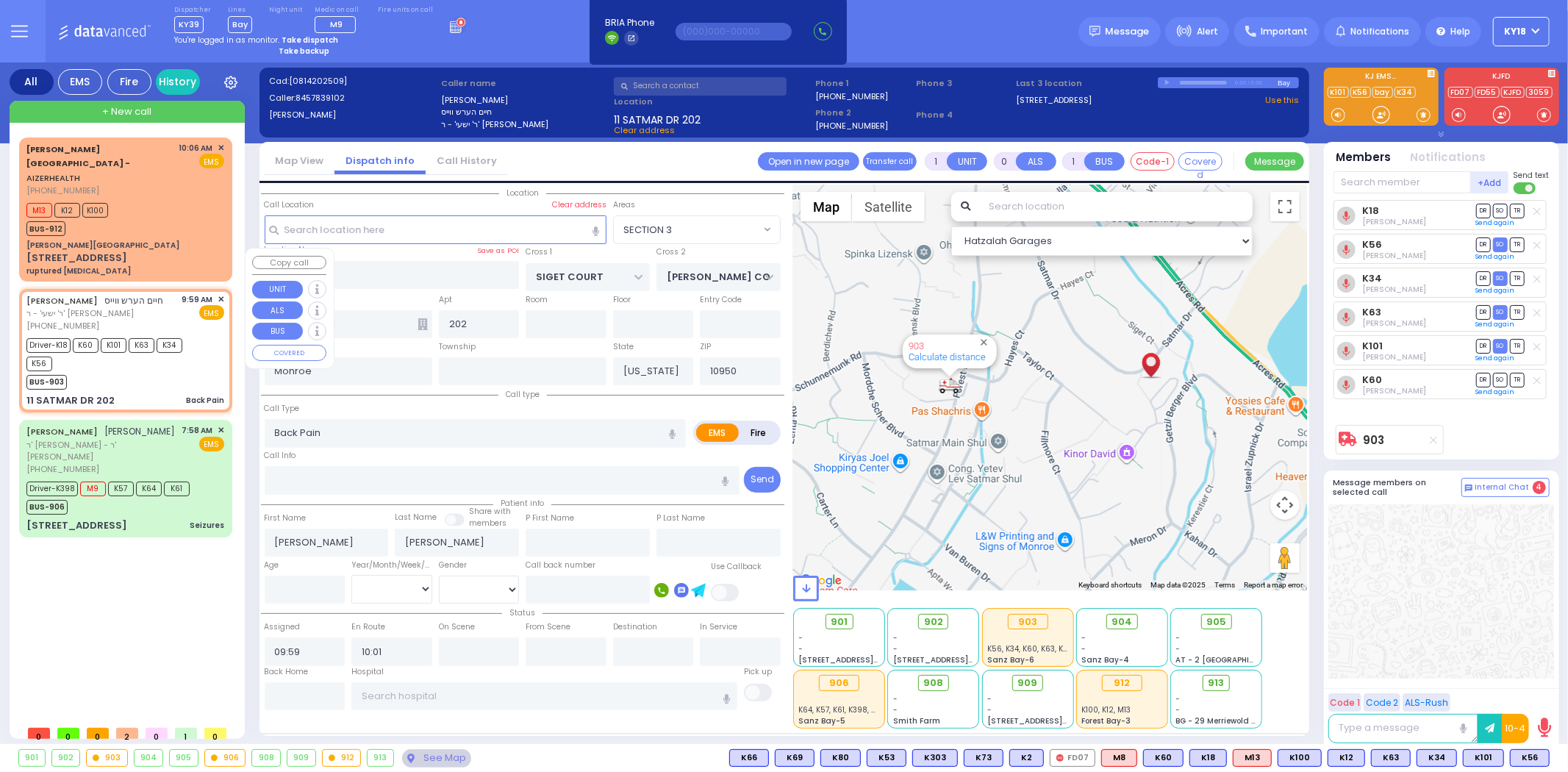
select select
radio input "true"
select select
select select "Hatzalah Garages"
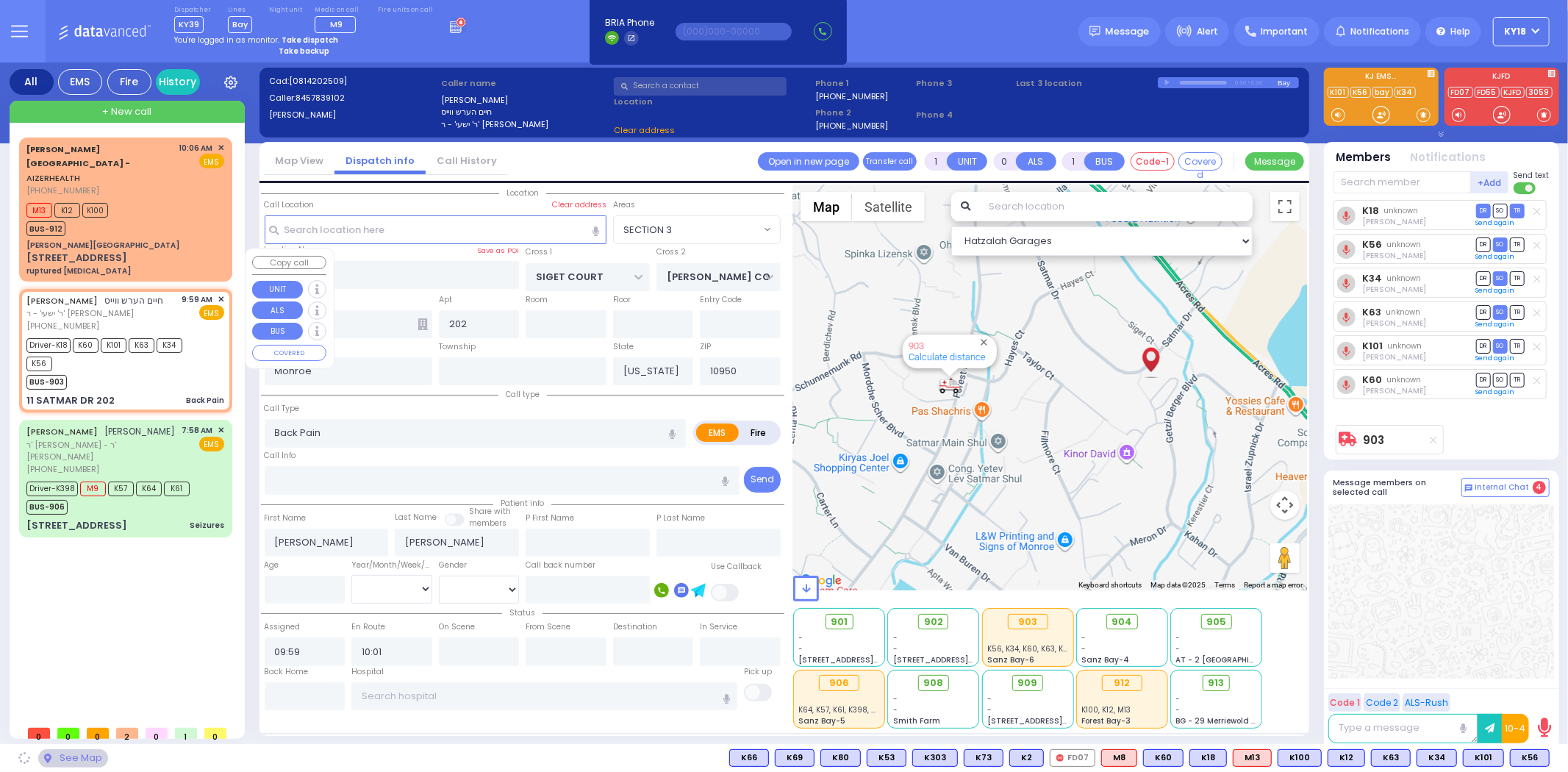
select select "SECTION 3"
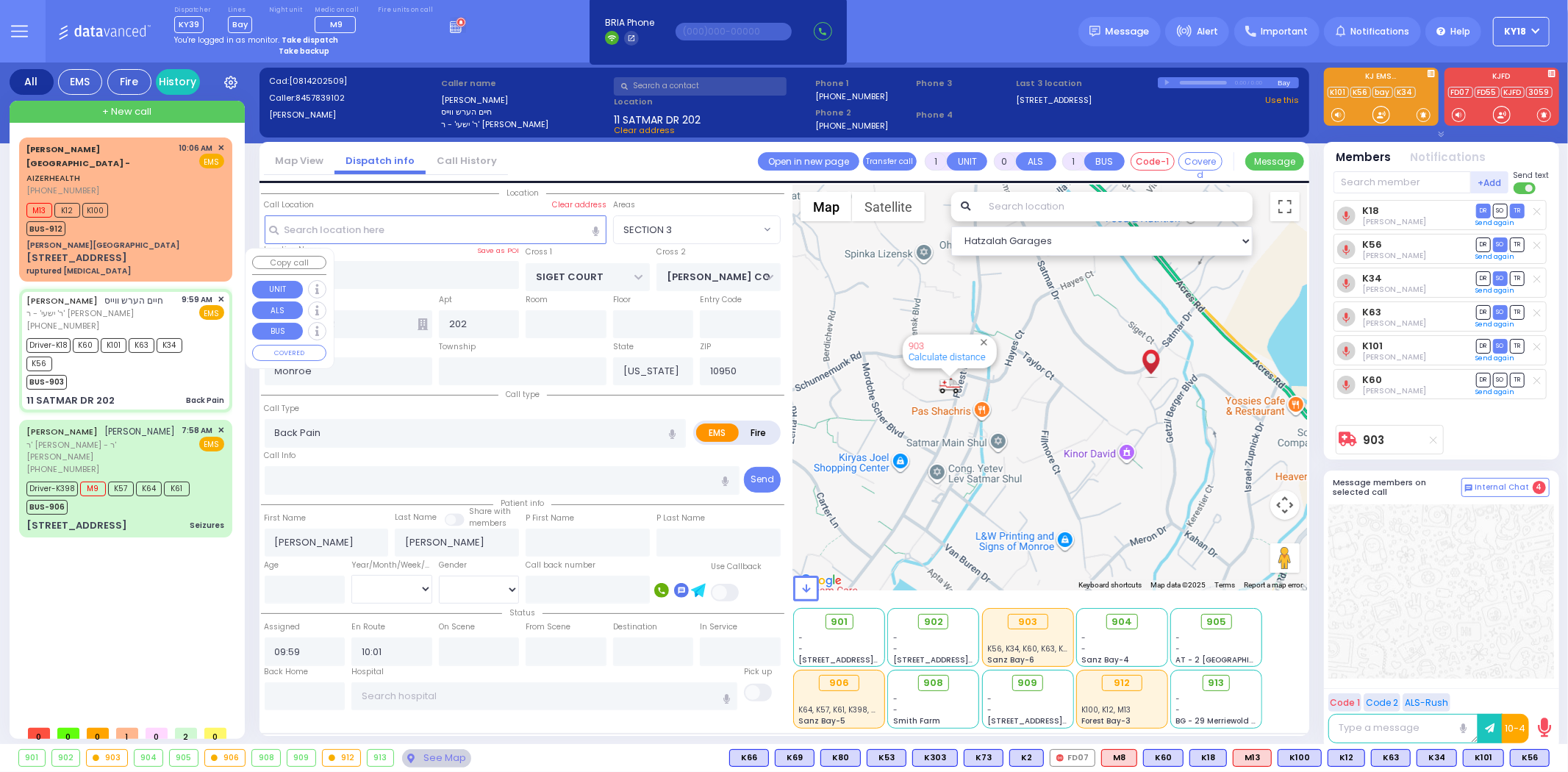
select select
radio input "true"
select select
type input "10:15"
select select "Hatzalah Garages"
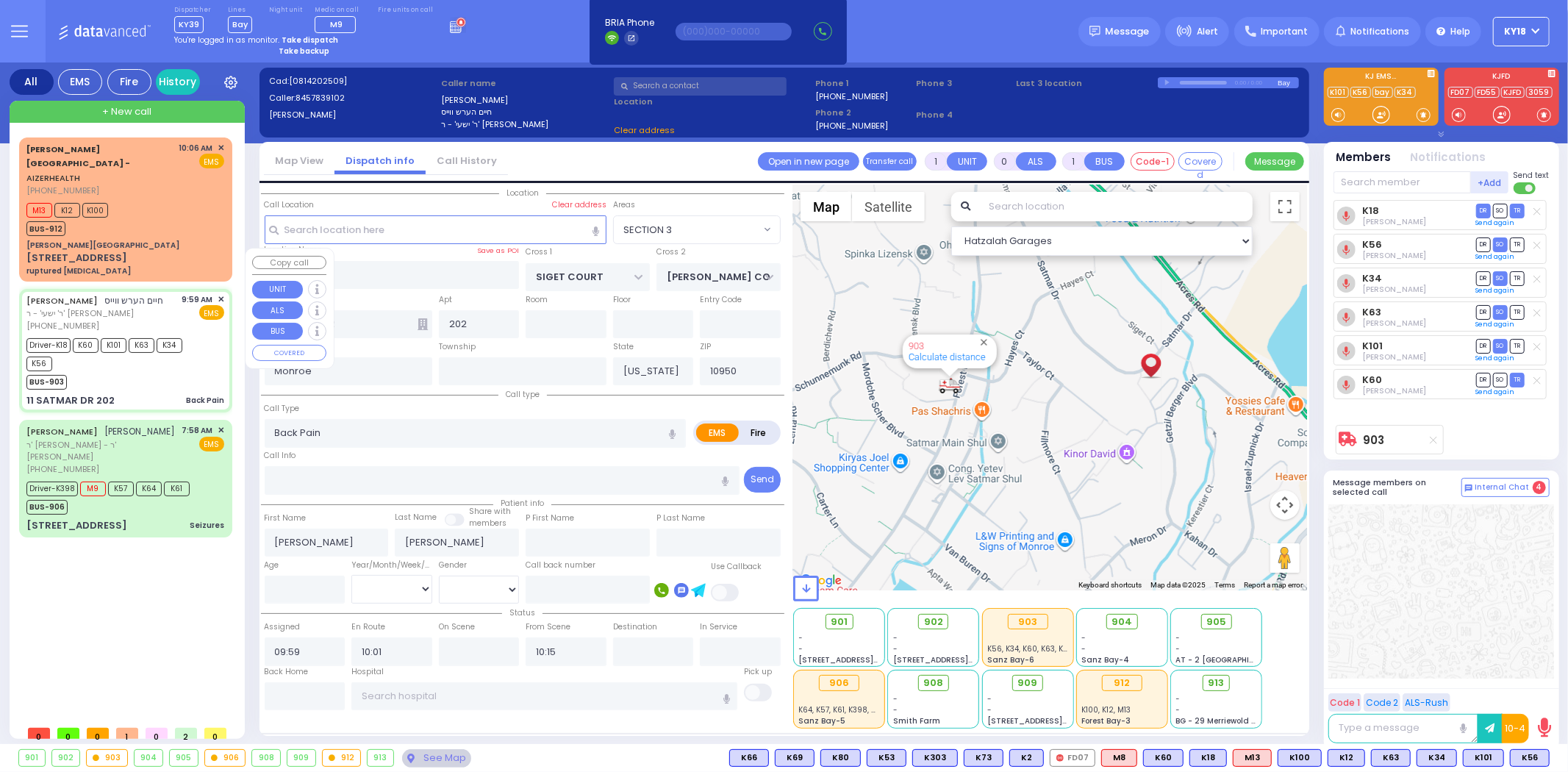
select select "SECTION 3"
